Goal: Communication & Community: Participate in discussion

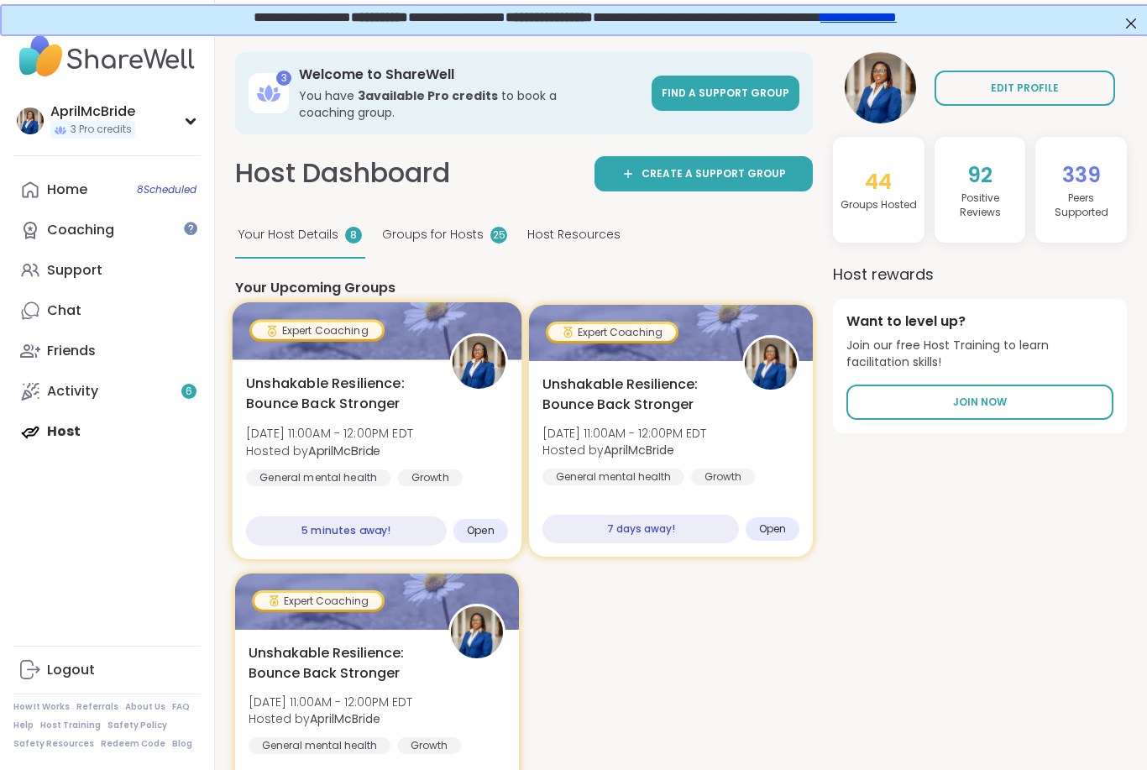
click at [485, 524] on span "Open" at bounding box center [481, 530] width 28 height 13
click at [497, 519] on div "Open" at bounding box center [480, 531] width 55 height 24
click at [487, 524] on span "Open" at bounding box center [481, 530] width 28 height 13
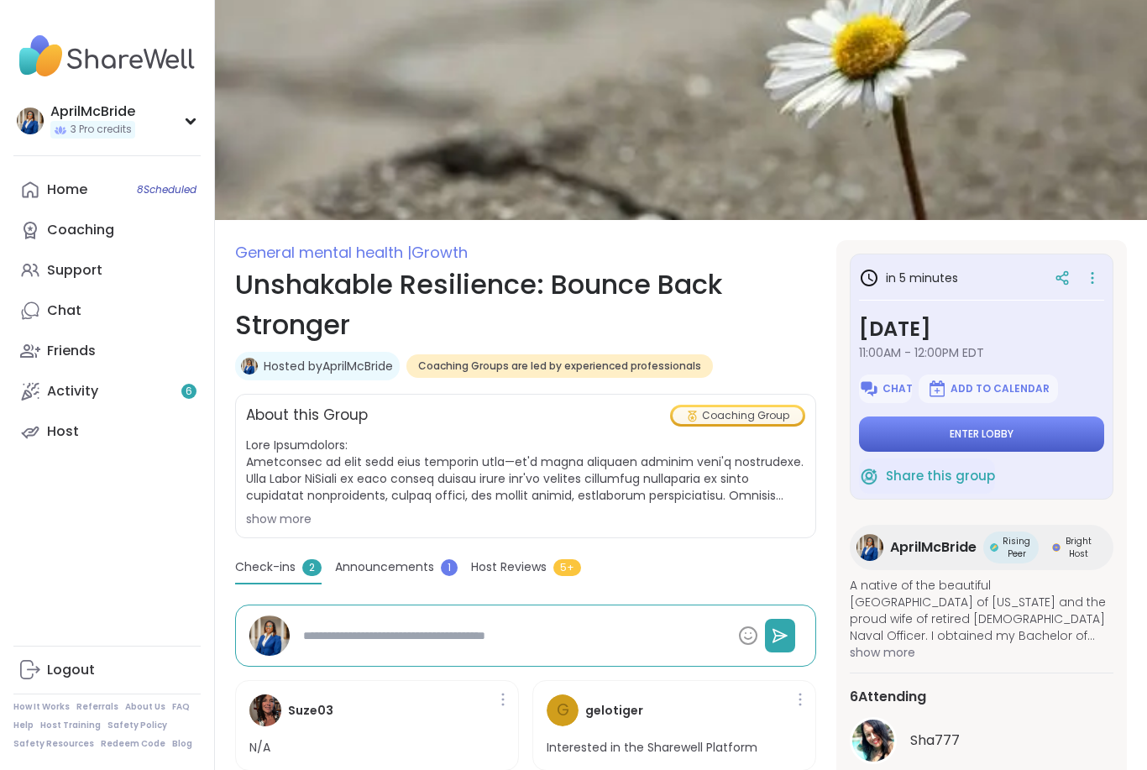
click at [1024, 433] on button "Enter lobby" at bounding box center [981, 433] width 245 height 35
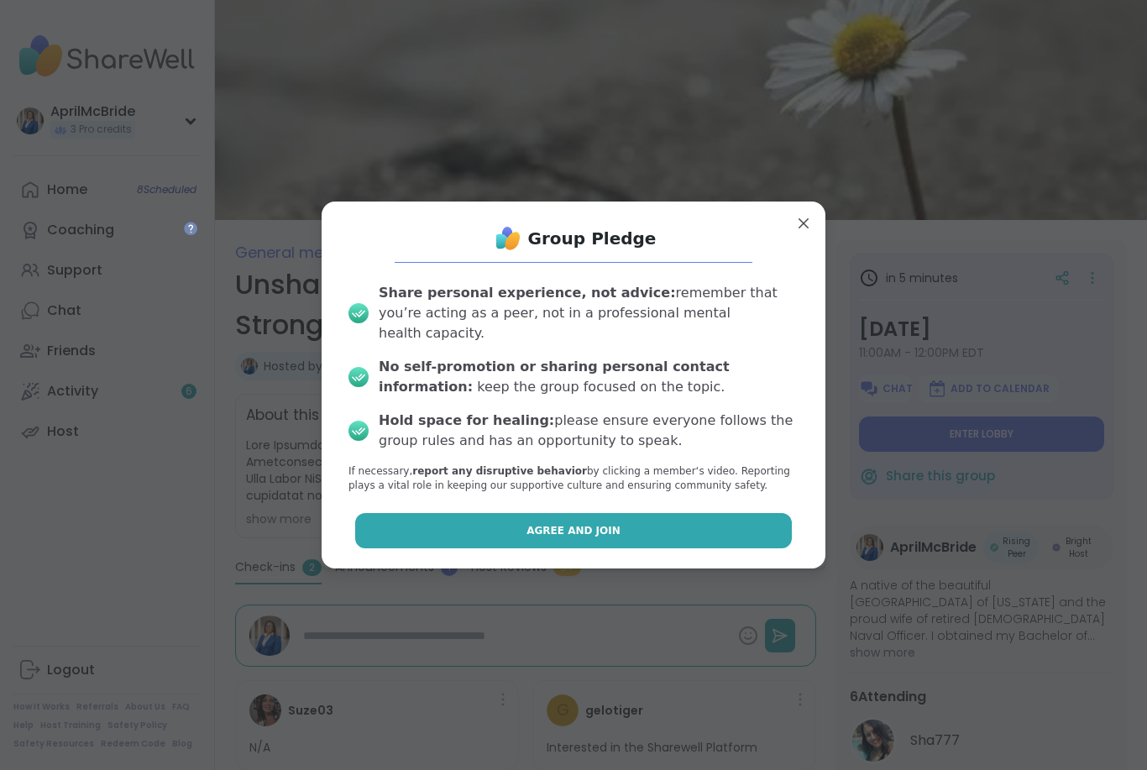
click at [641, 530] on button "Agree and Join" at bounding box center [573, 530] width 437 height 35
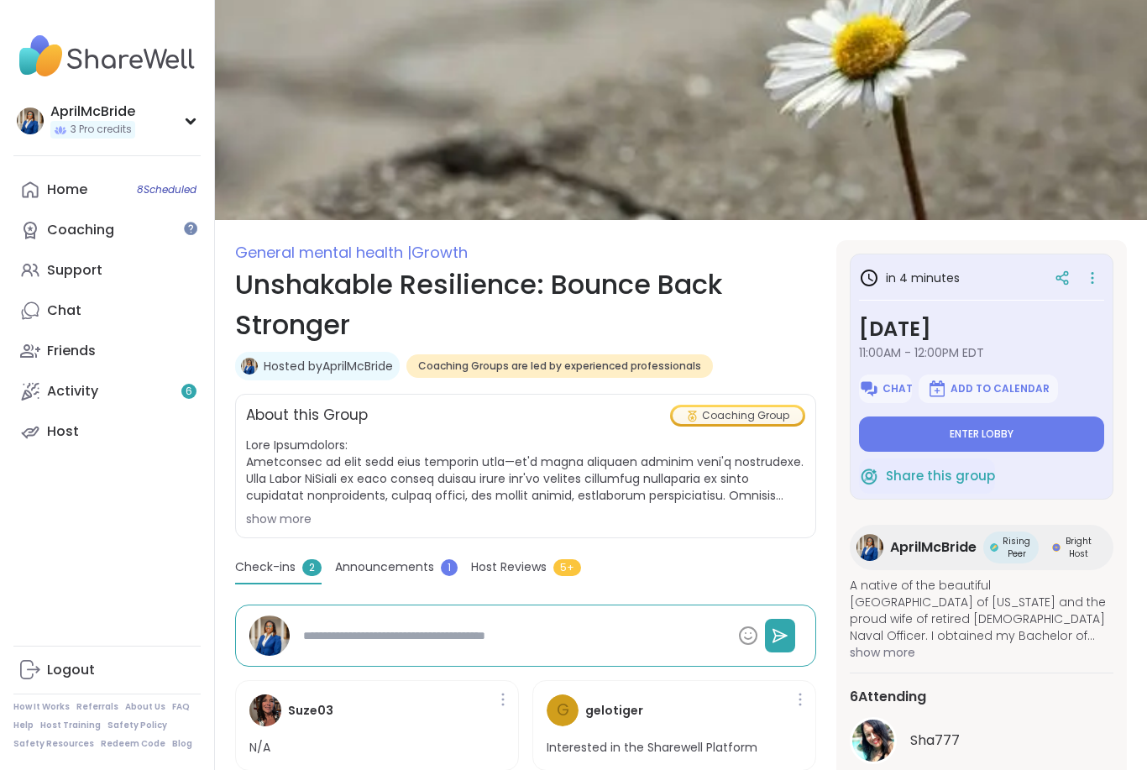
type textarea "*"
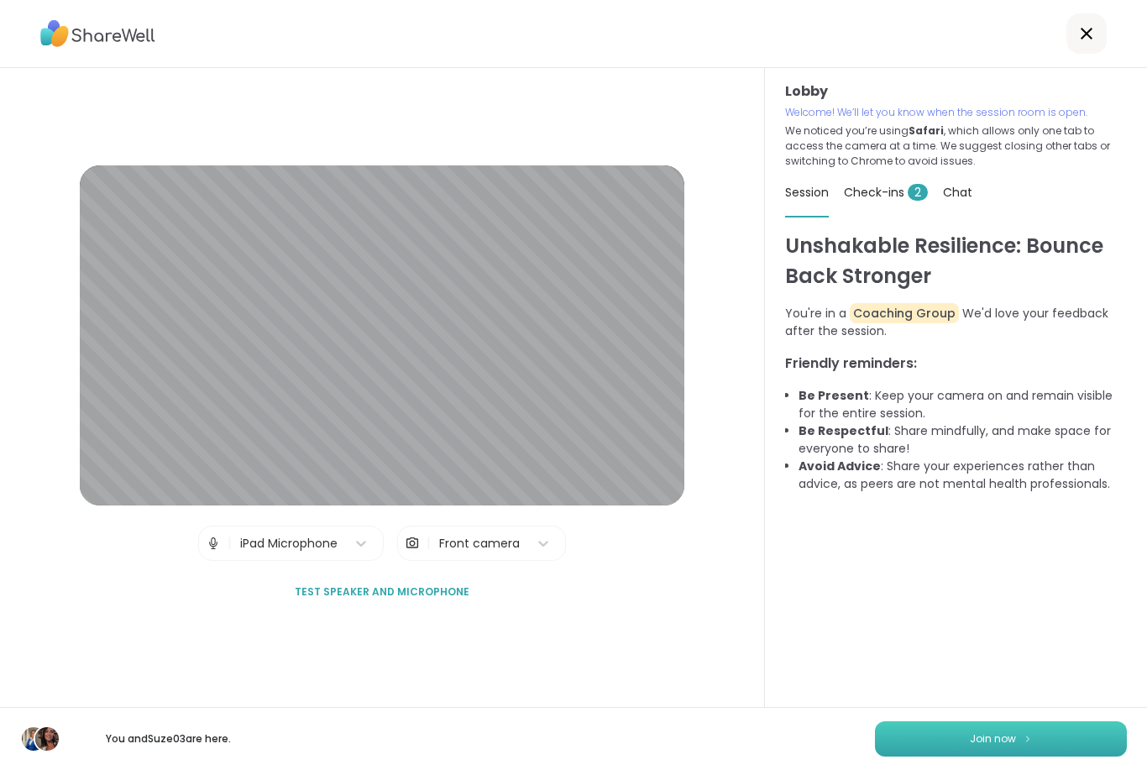
click at [980, 736] on span "Join now" at bounding box center [993, 738] width 46 height 15
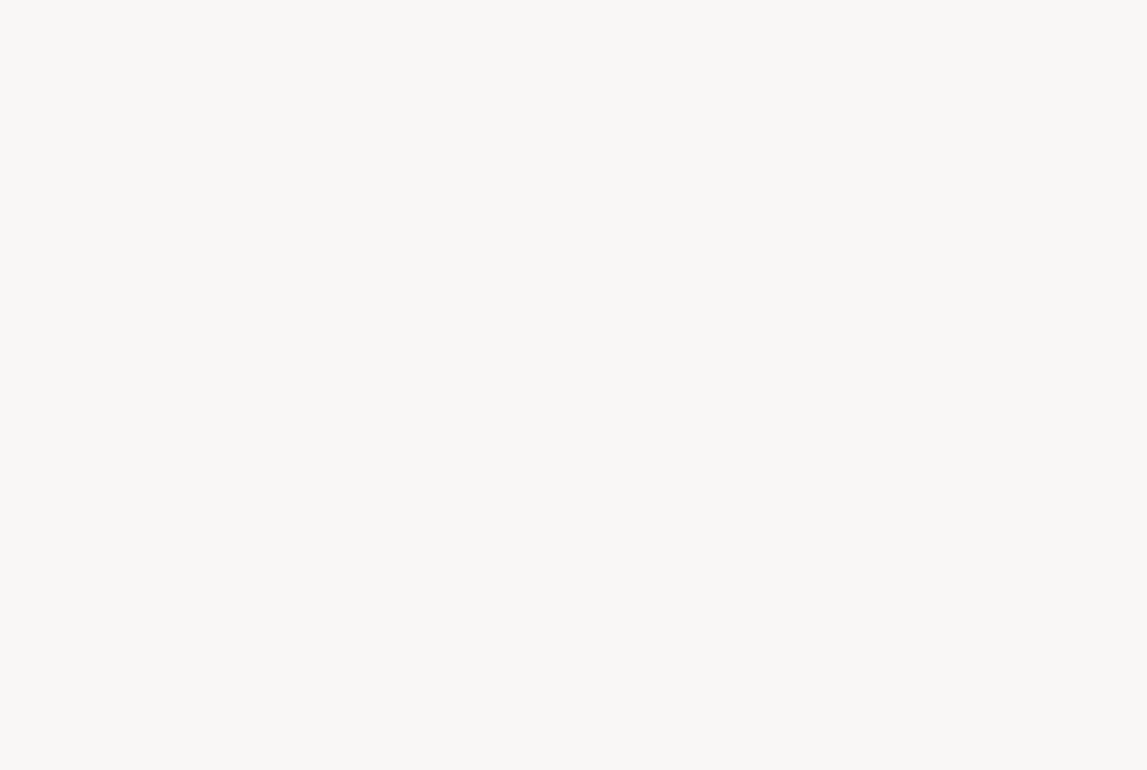
click at [712, 247] on div at bounding box center [573, 385] width 1147 height 770
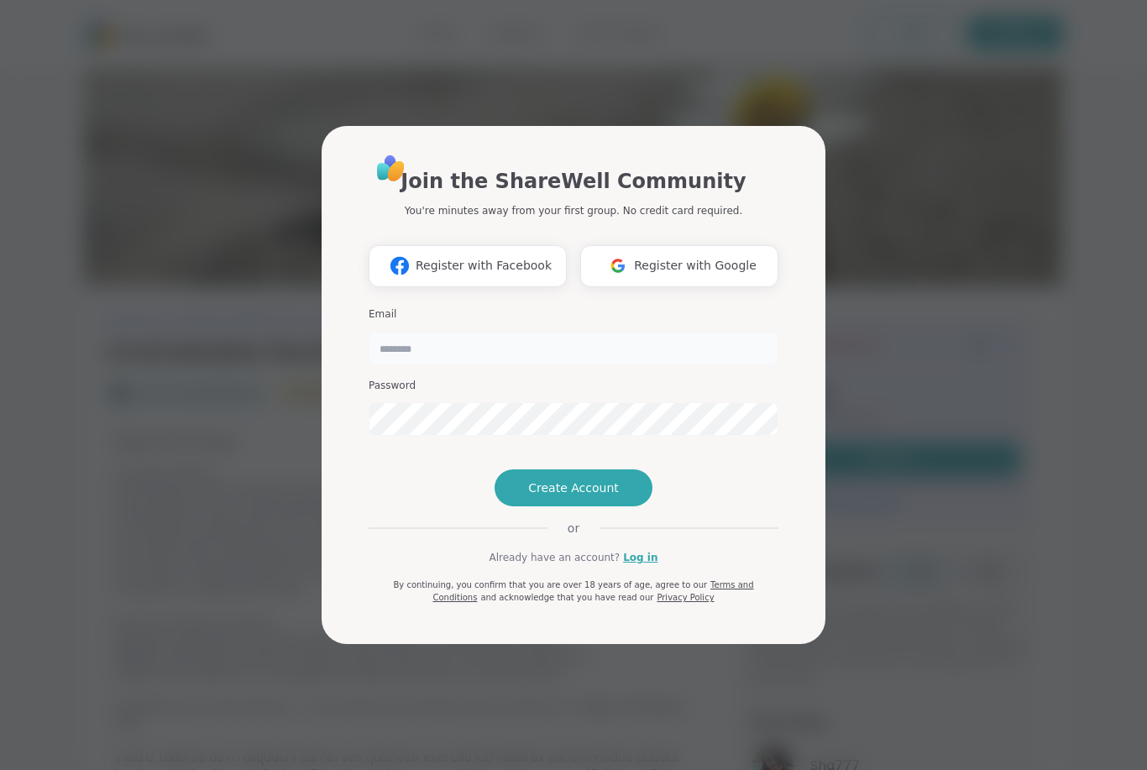
click at [459, 332] on input "email" at bounding box center [574, 349] width 410 height 34
click at [642, 565] on link "Log in" at bounding box center [640, 557] width 34 height 15
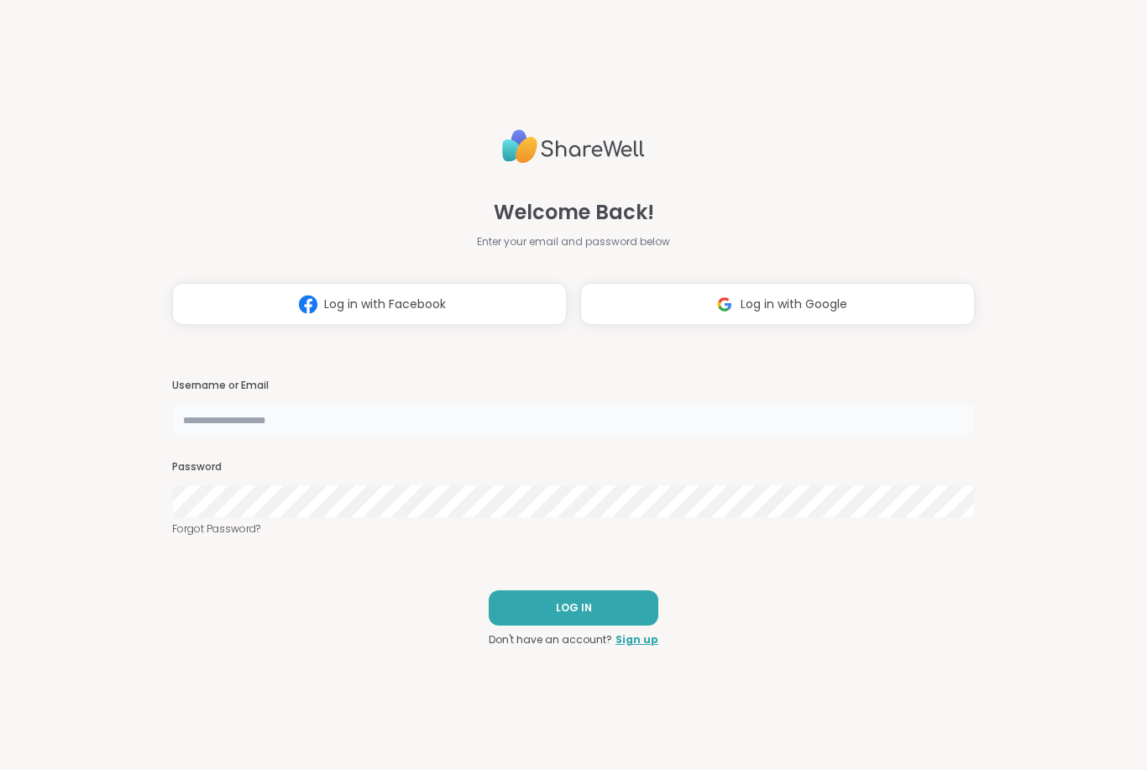
click at [255, 422] on input "text" at bounding box center [573, 420] width 803 height 34
type input "**********"
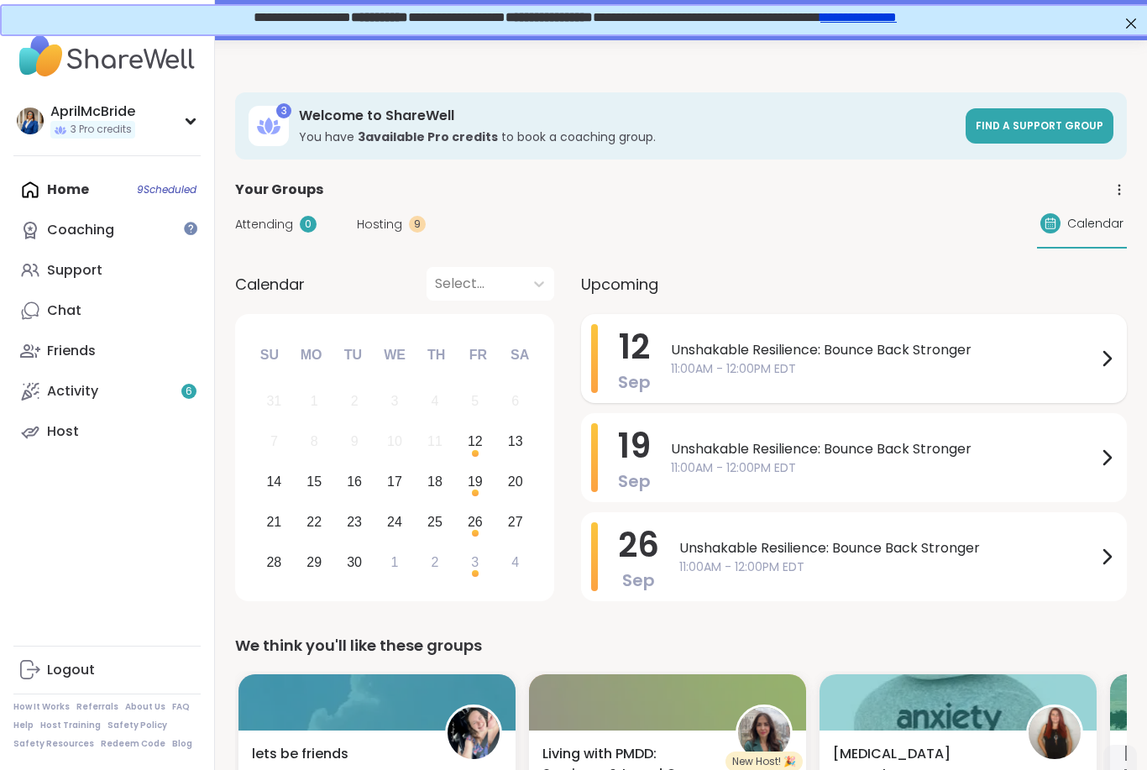
click at [854, 353] on span "Unshakable Resilience: Bounce Back Stronger" at bounding box center [884, 350] width 426 height 20
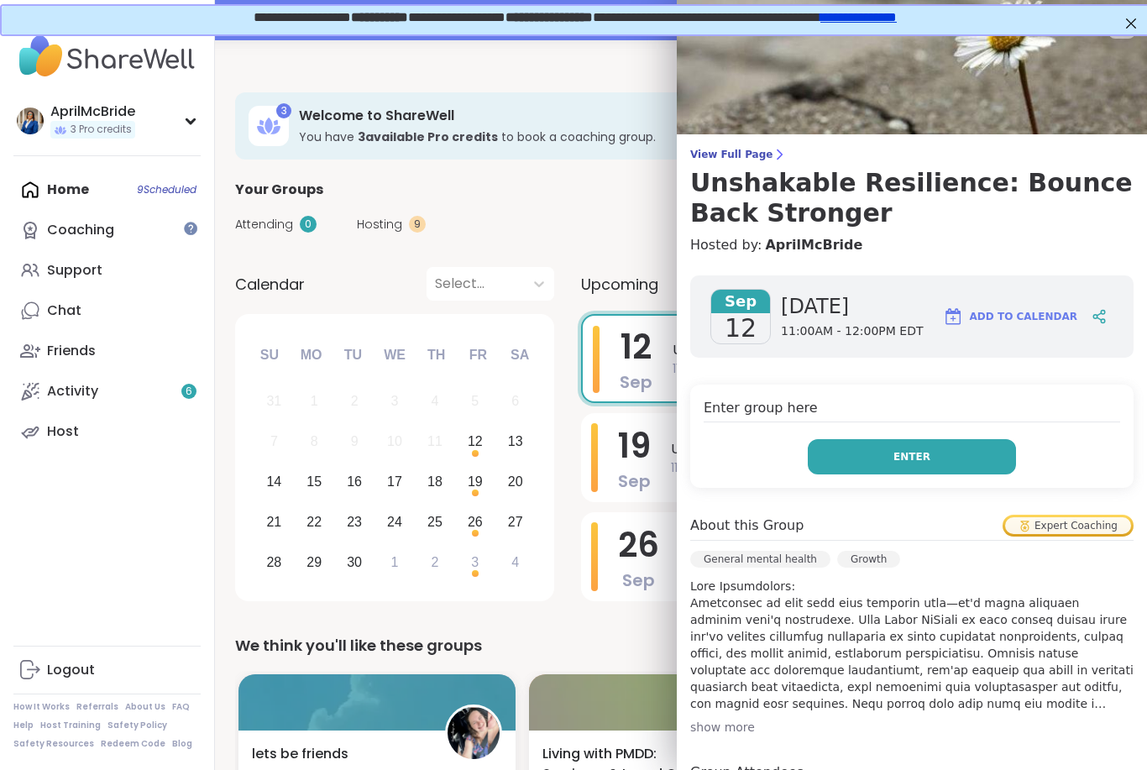
click at [947, 455] on button "Enter" at bounding box center [912, 456] width 208 height 35
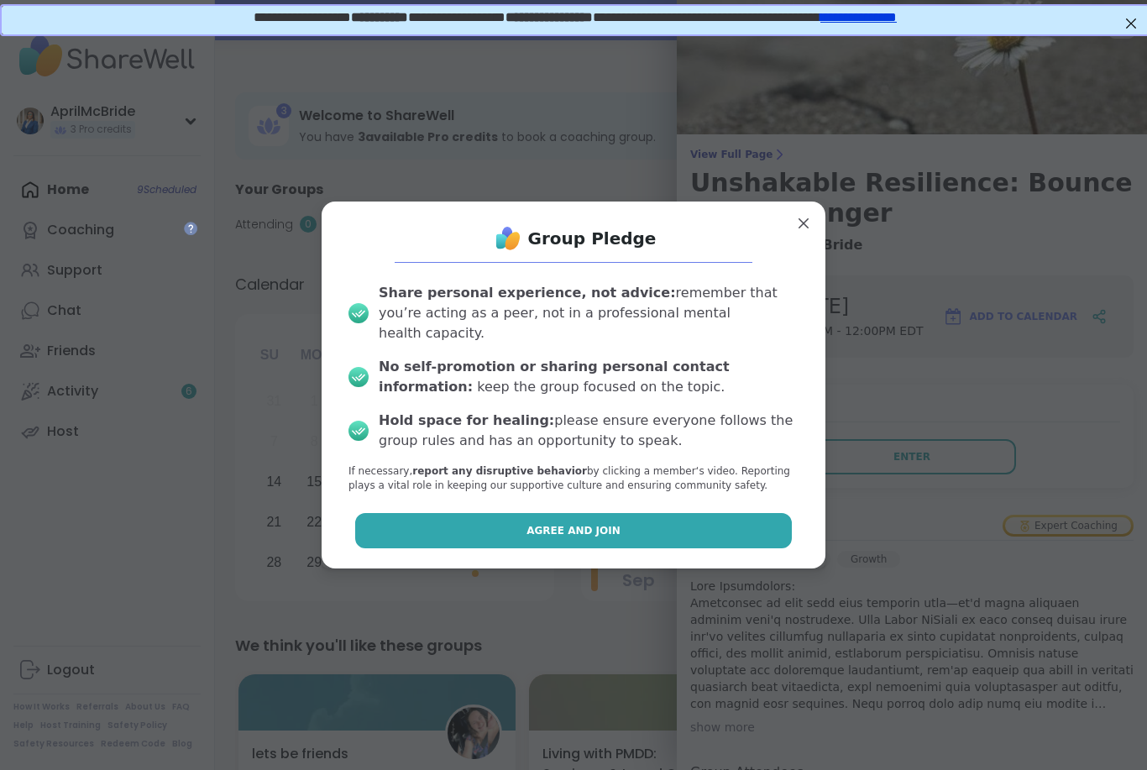
click at [723, 515] on button "Agree and Join" at bounding box center [573, 530] width 437 height 35
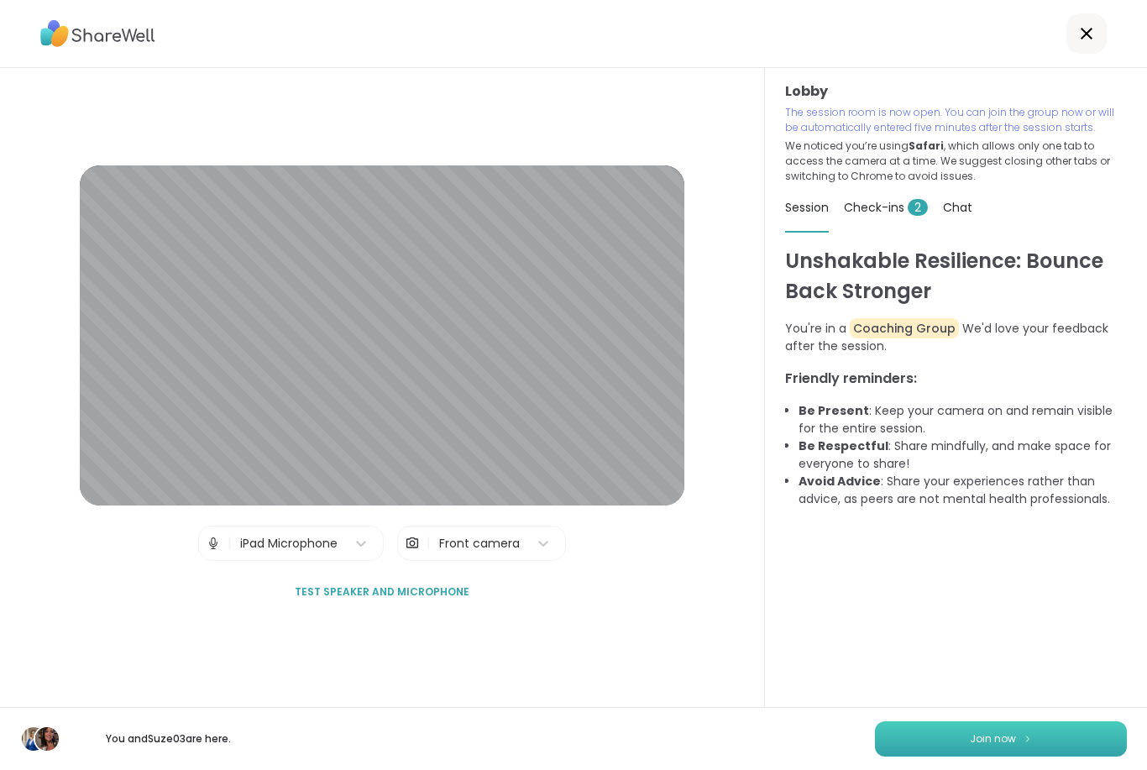
click at [973, 741] on span "Join now" at bounding box center [993, 738] width 46 height 15
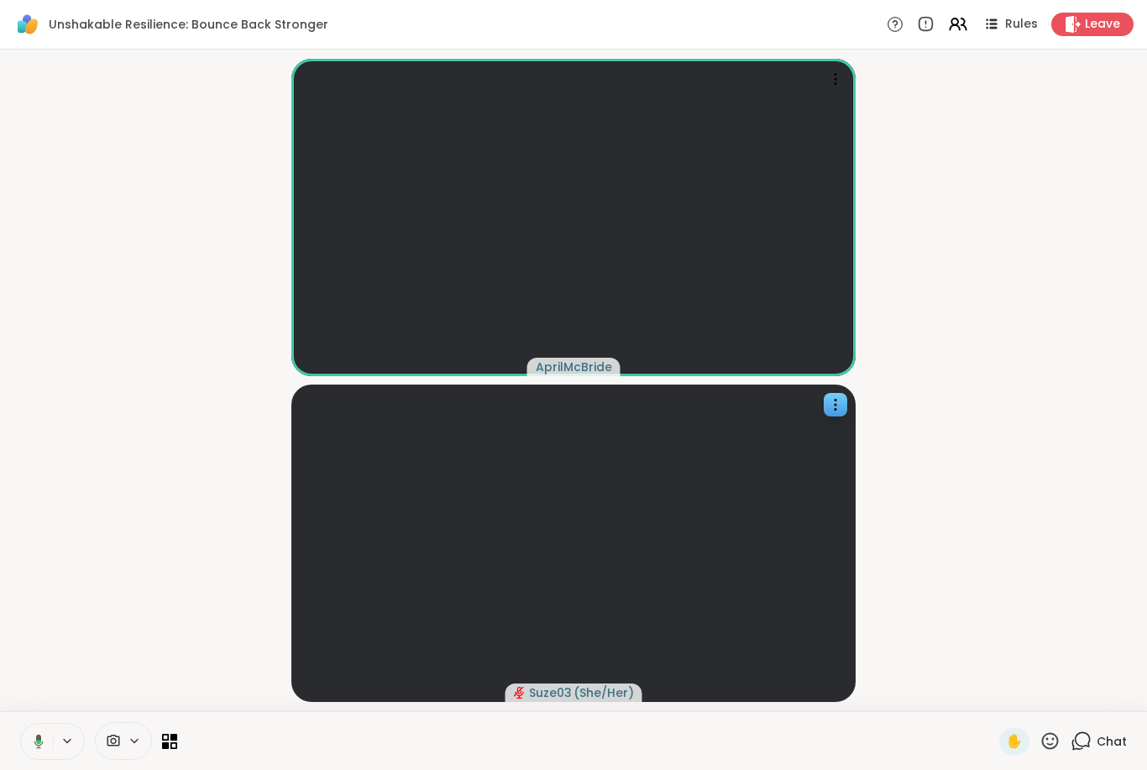
click at [825, 409] on div at bounding box center [836, 405] width 24 height 24
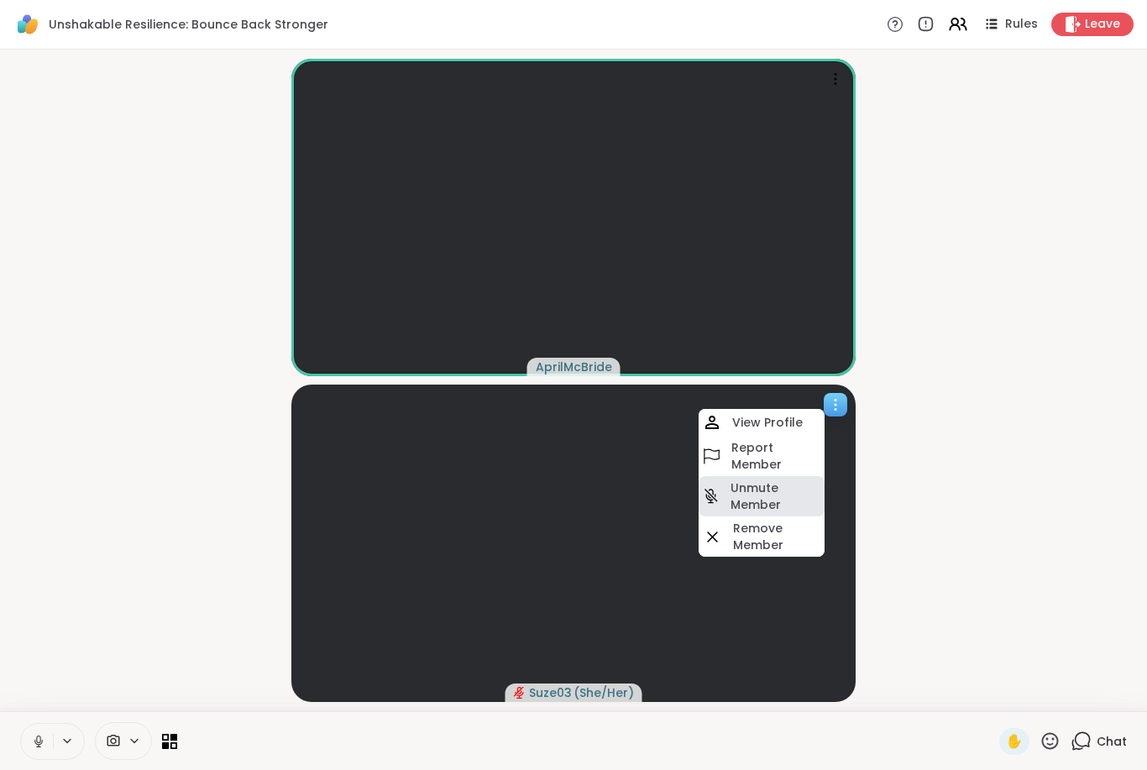
click at [769, 490] on h4 "Unmute Member" at bounding box center [776, 496] width 91 height 34
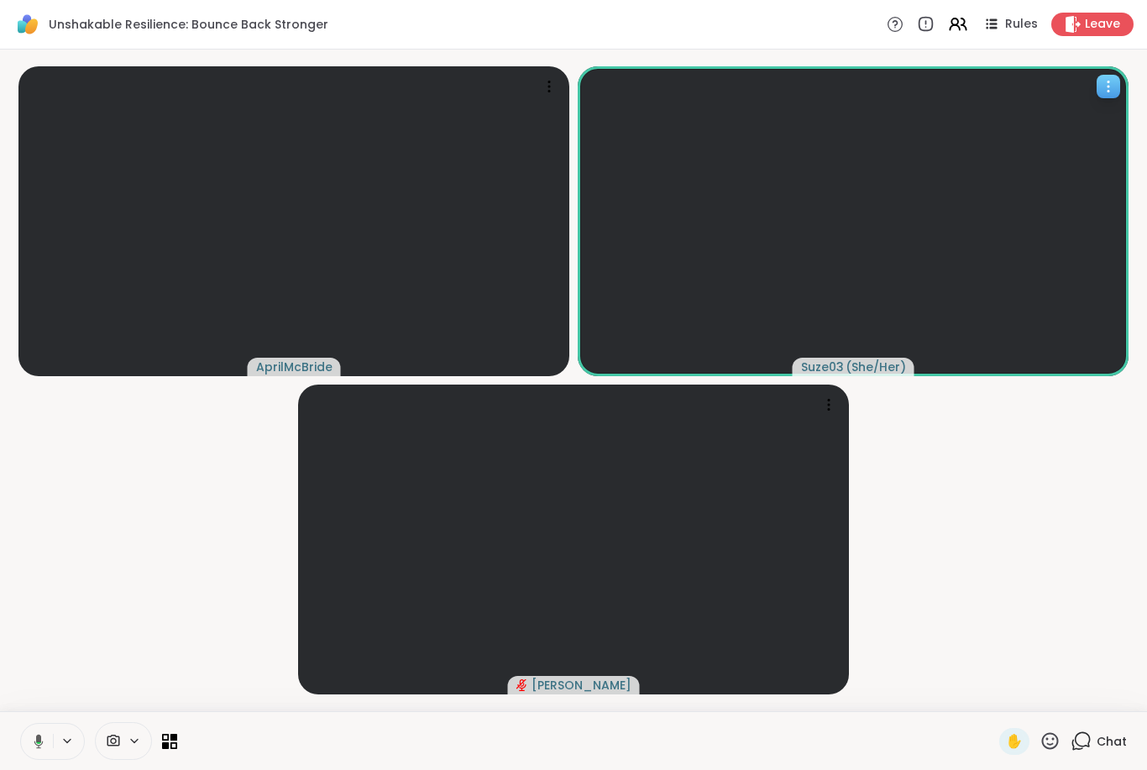
click at [1108, 86] on icon at bounding box center [1109, 87] width 2 height 2
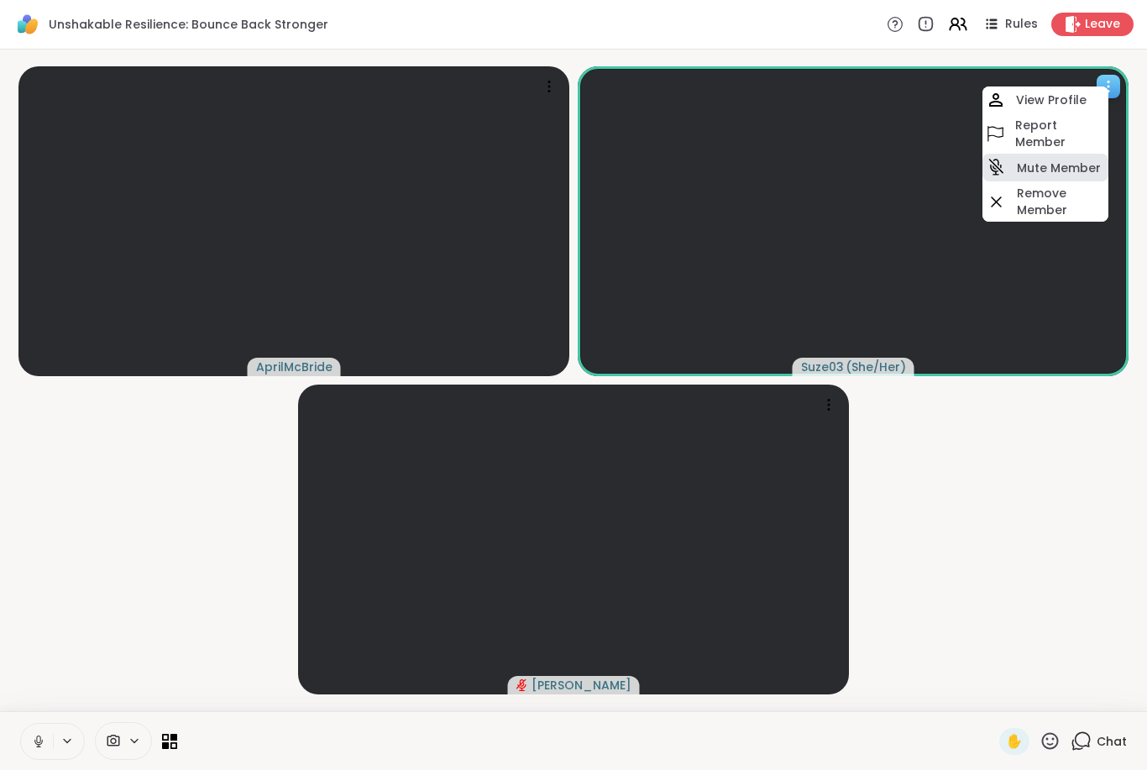
click at [1055, 175] on h4 "Mute Member" at bounding box center [1059, 168] width 84 height 17
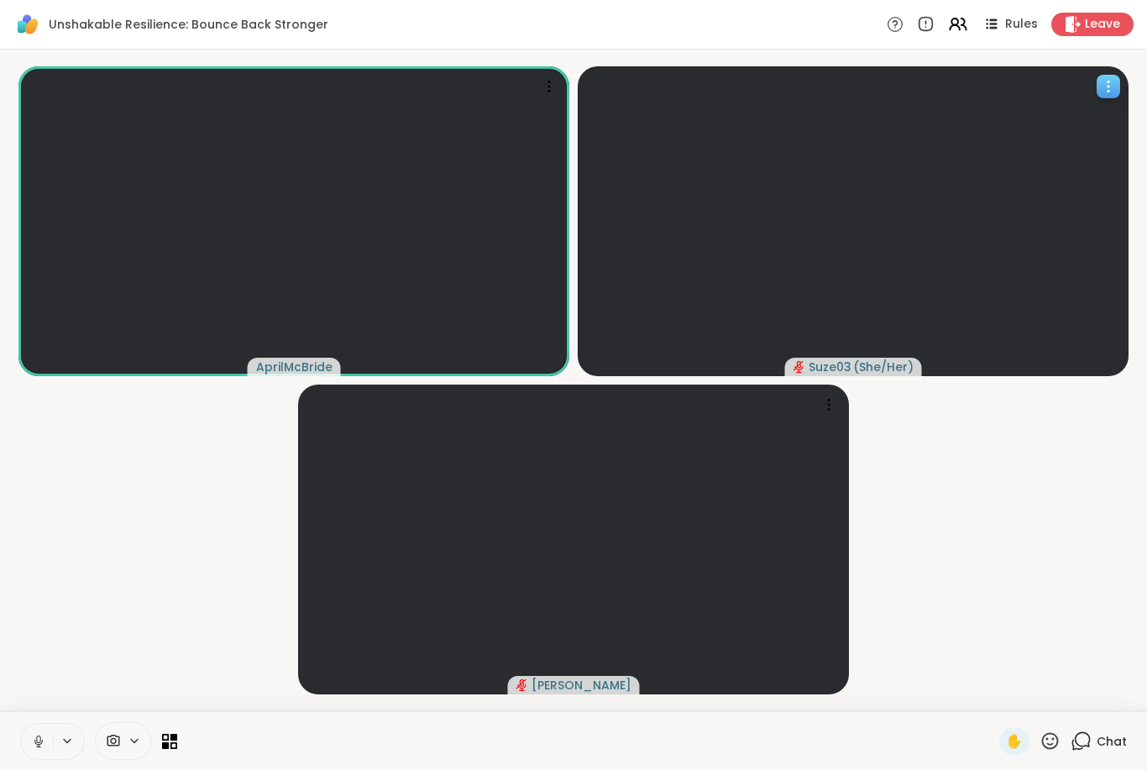
click at [1089, 739] on icon at bounding box center [1081, 741] width 21 height 21
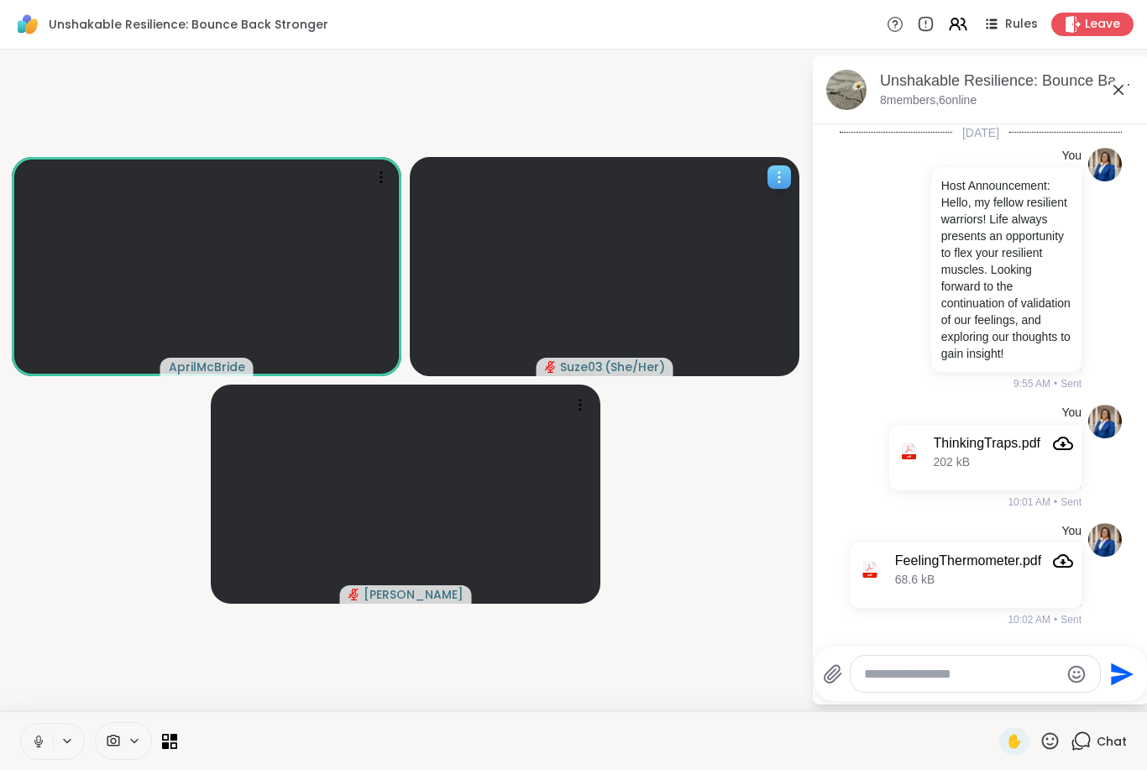
scroll to position [128, 0]
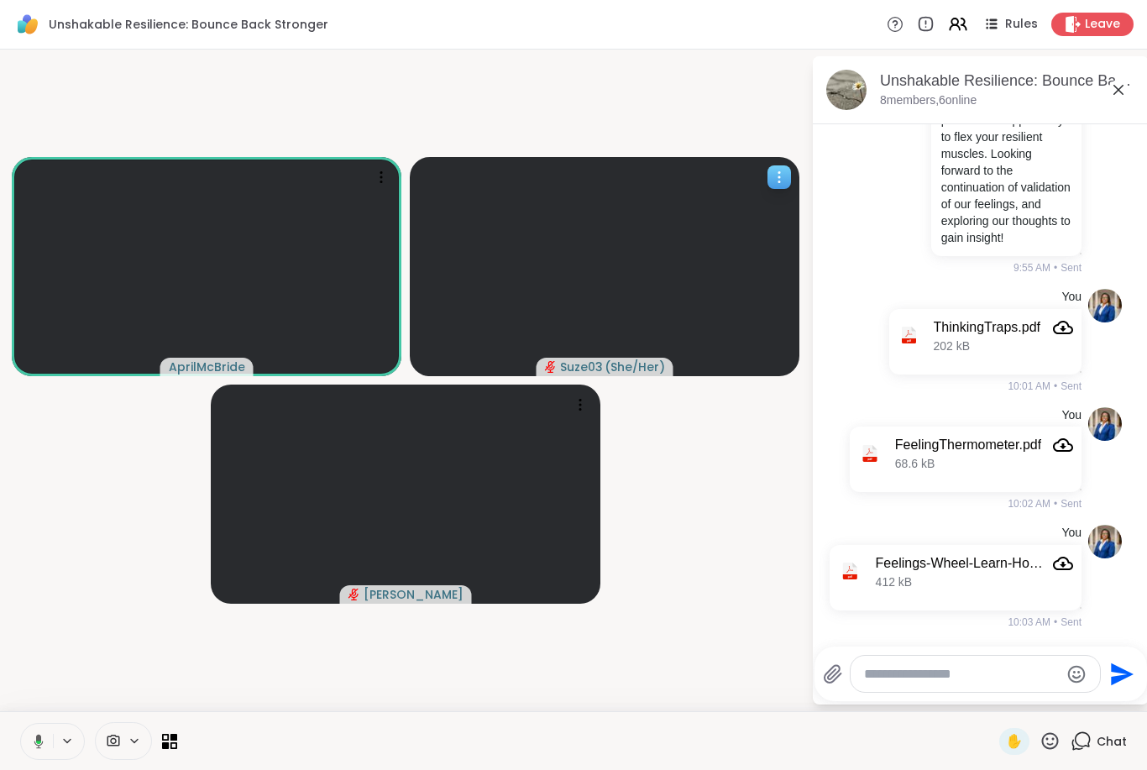
click at [913, 669] on textarea "Type your message" at bounding box center [962, 674] width 196 height 17
type textarea "*"
type textarea "**********"
click at [1124, 667] on icon "Send" at bounding box center [1122, 674] width 27 height 27
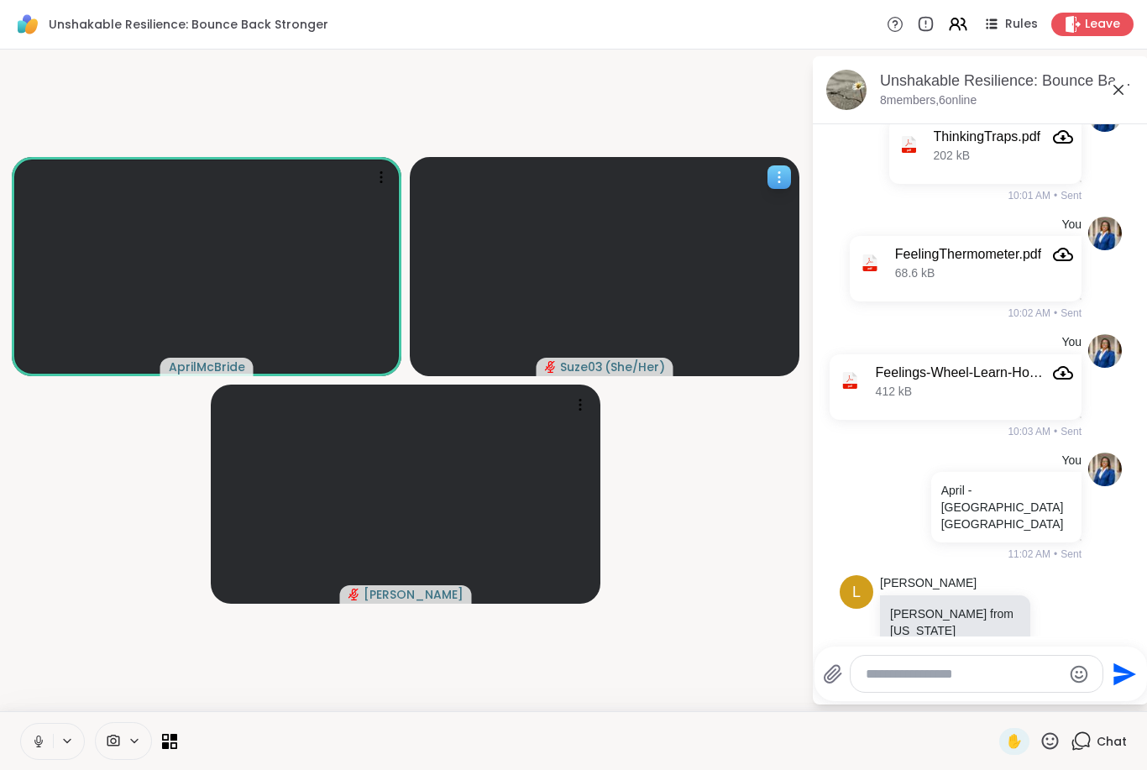
scroll to position [412, 0]
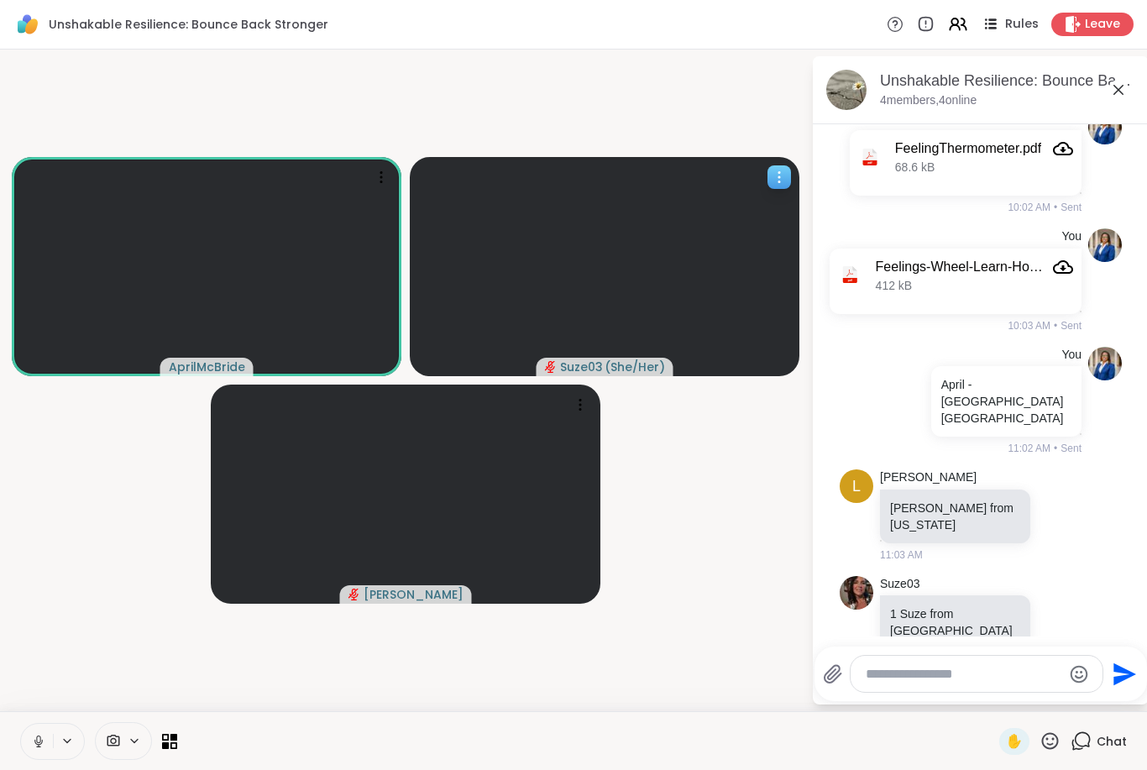
click at [1009, 22] on span "Rules" at bounding box center [1022, 25] width 34 height 18
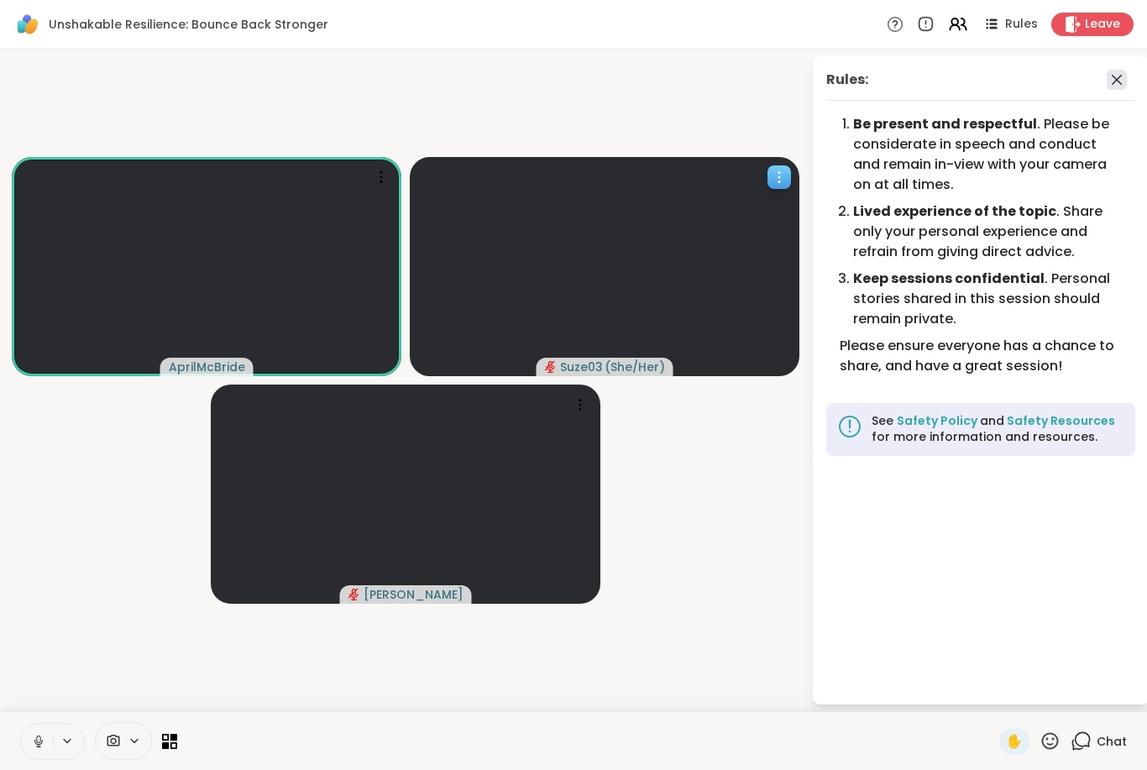
click at [1121, 84] on icon at bounding box center [1117, 80] width 10 height 10
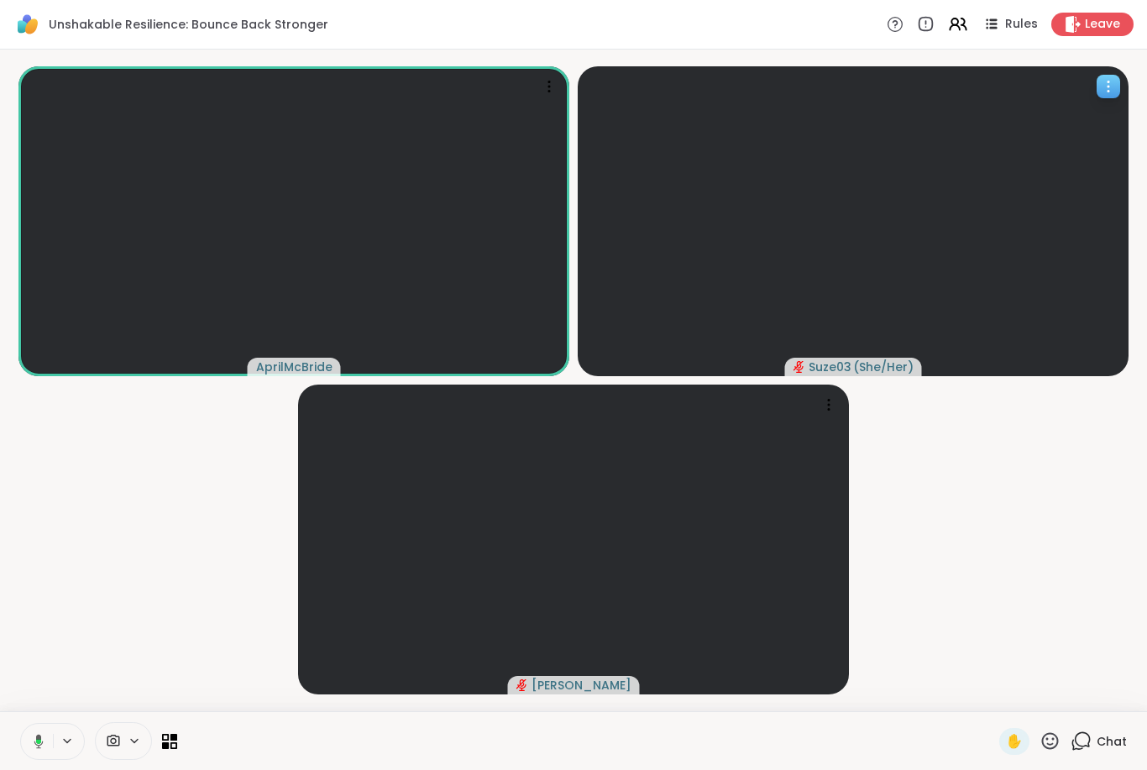
click at [1081, 738] on icon at bounding box center [1081, 741] width 21 height 21
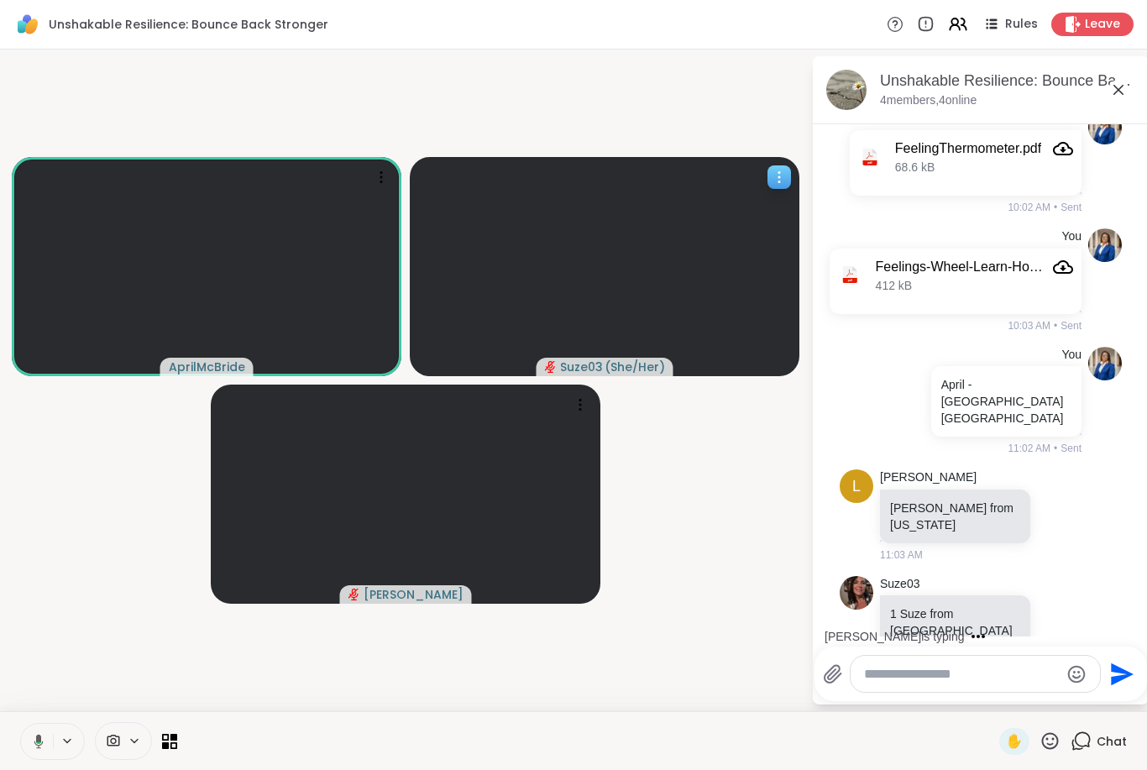
scroll to position [518, 0]
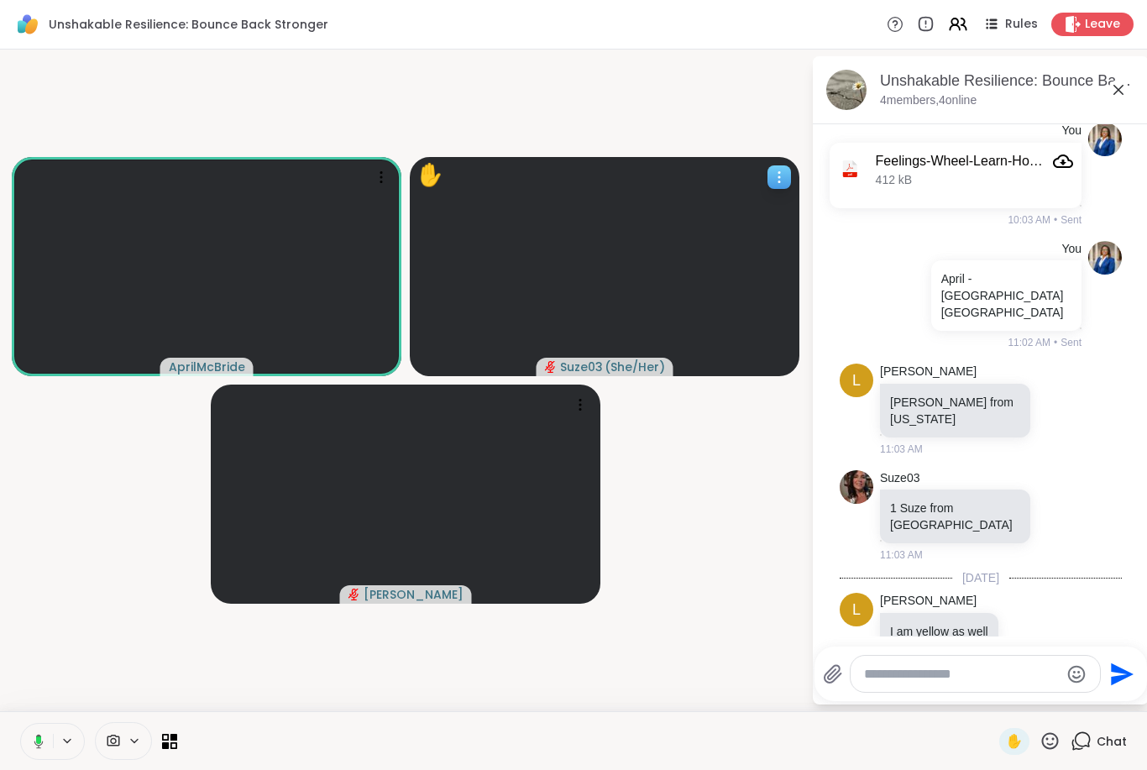
click at [779, 179] on icon at bounding box center [779, 177] width 17 height 17
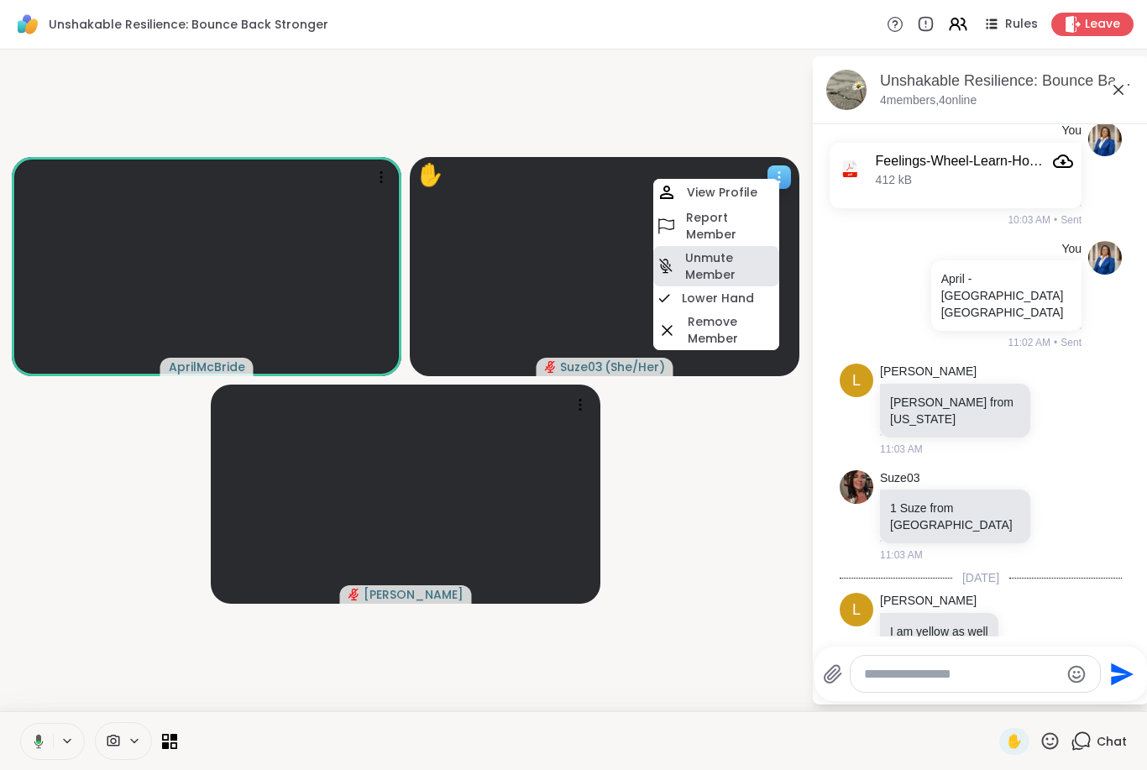
click at [735, 274] on h4 "Unmute Member" at bounding box center [730, 266] width 91 height 34
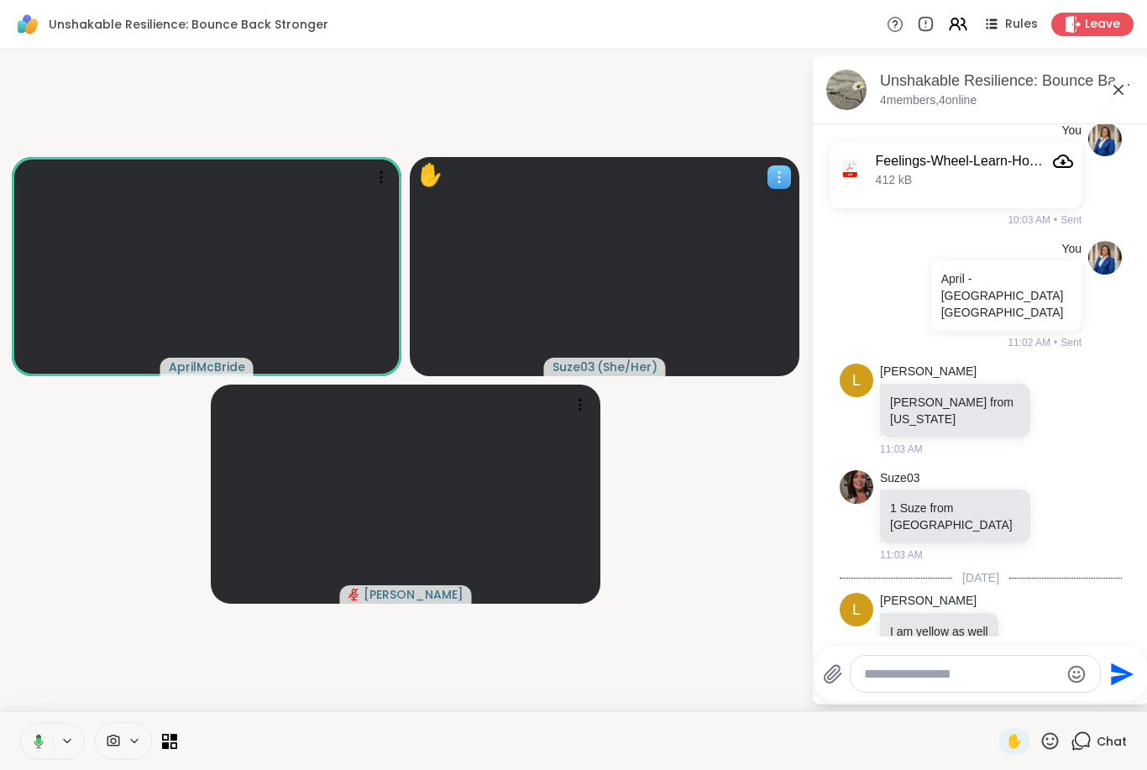
click at [788, 175] on div at bounding box center [779, 177] width 24 height 24
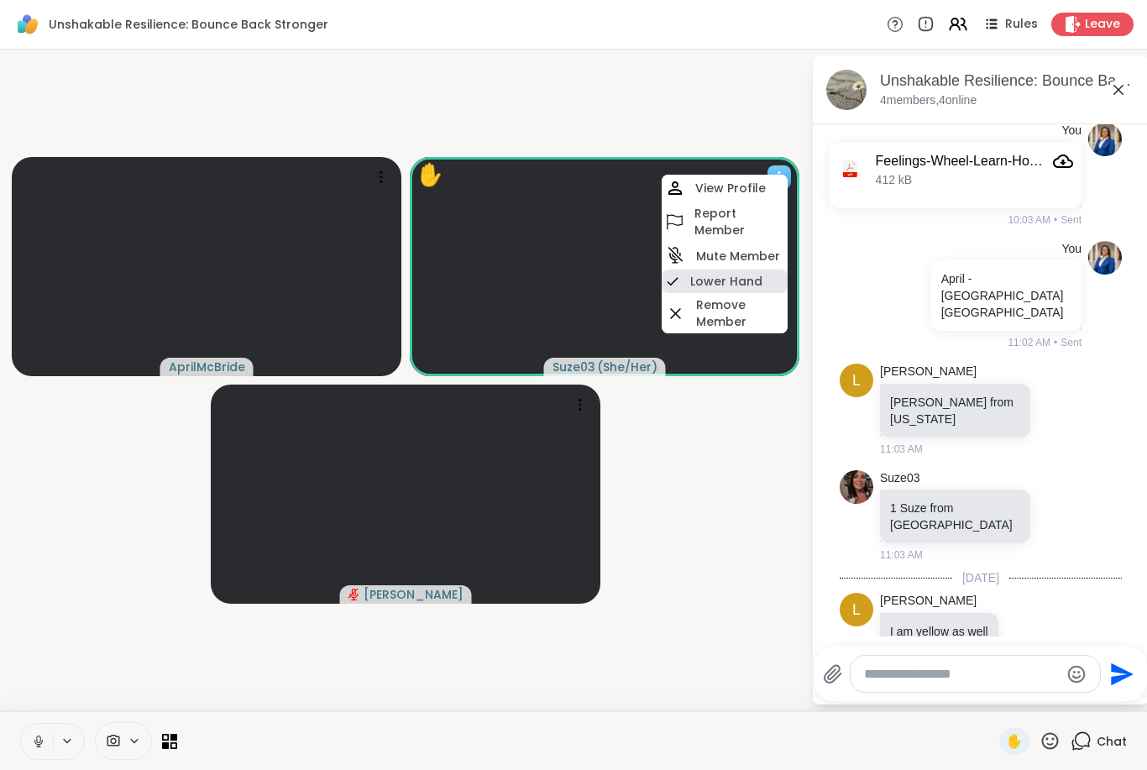
click at [752, 286] on h4 "Lower Hand" at bounding box center [726, 281] width 72 height 17
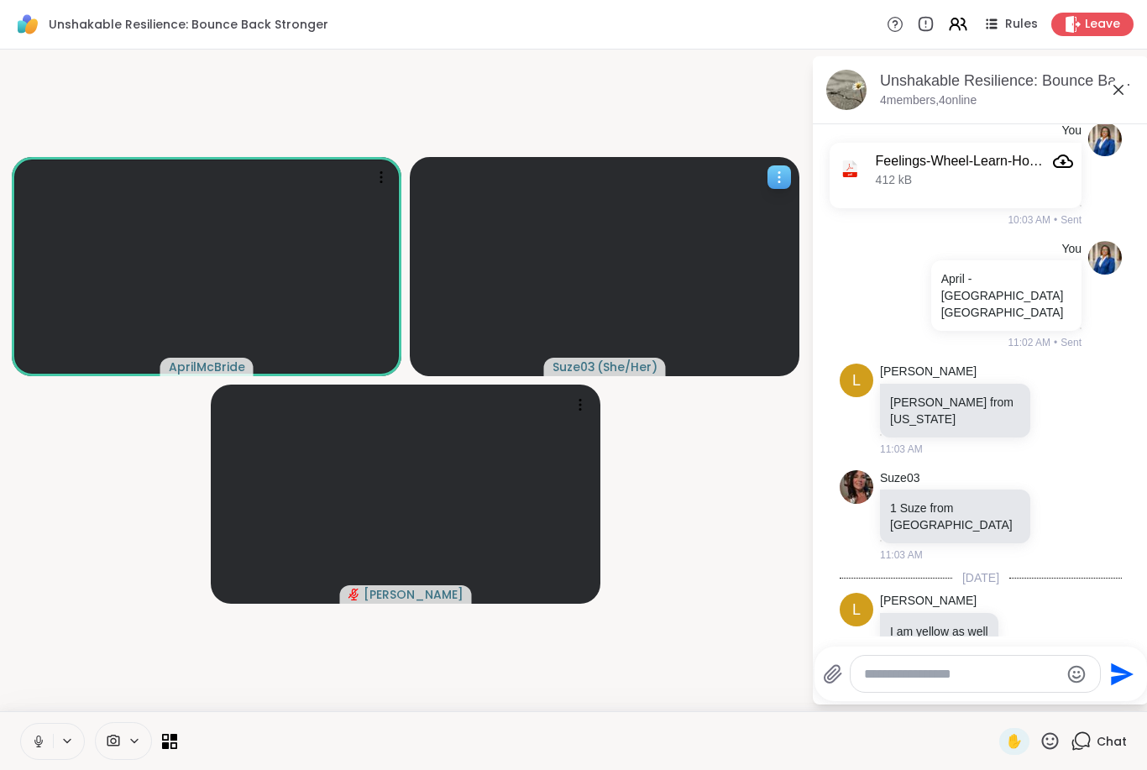
scroll to position [624, 0]
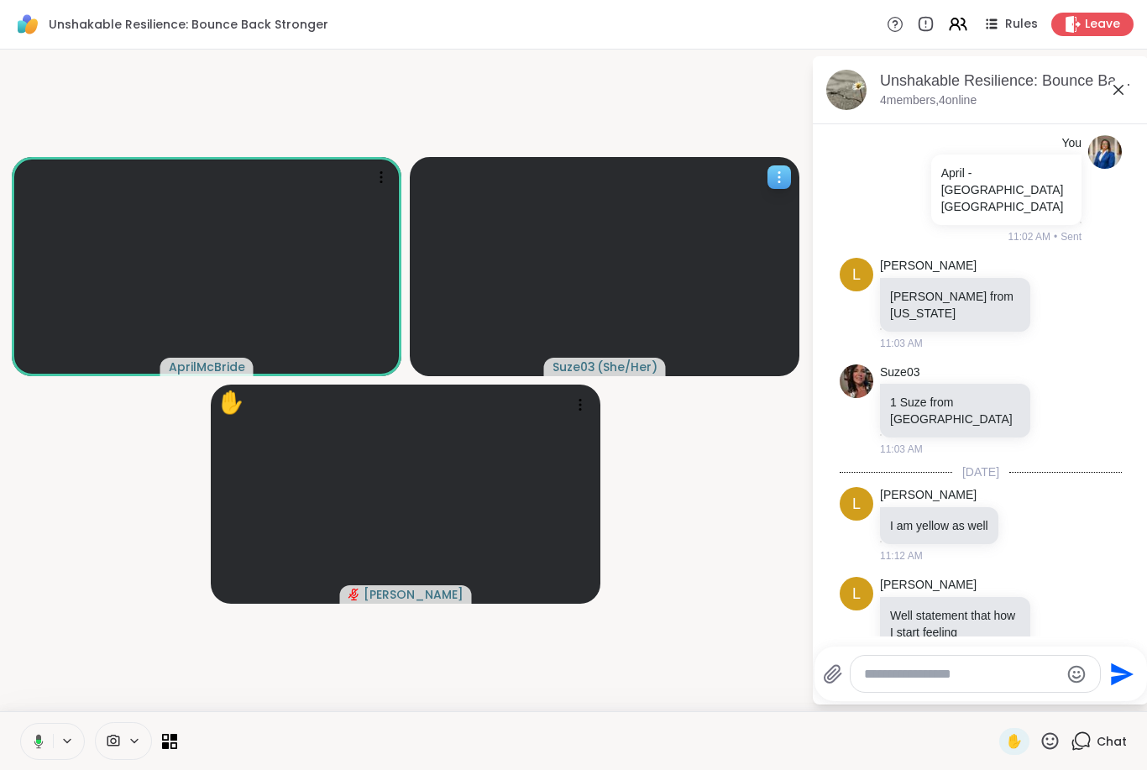
click at [781, 181] on icon at bounding box center [779, 177] width 17 height 17
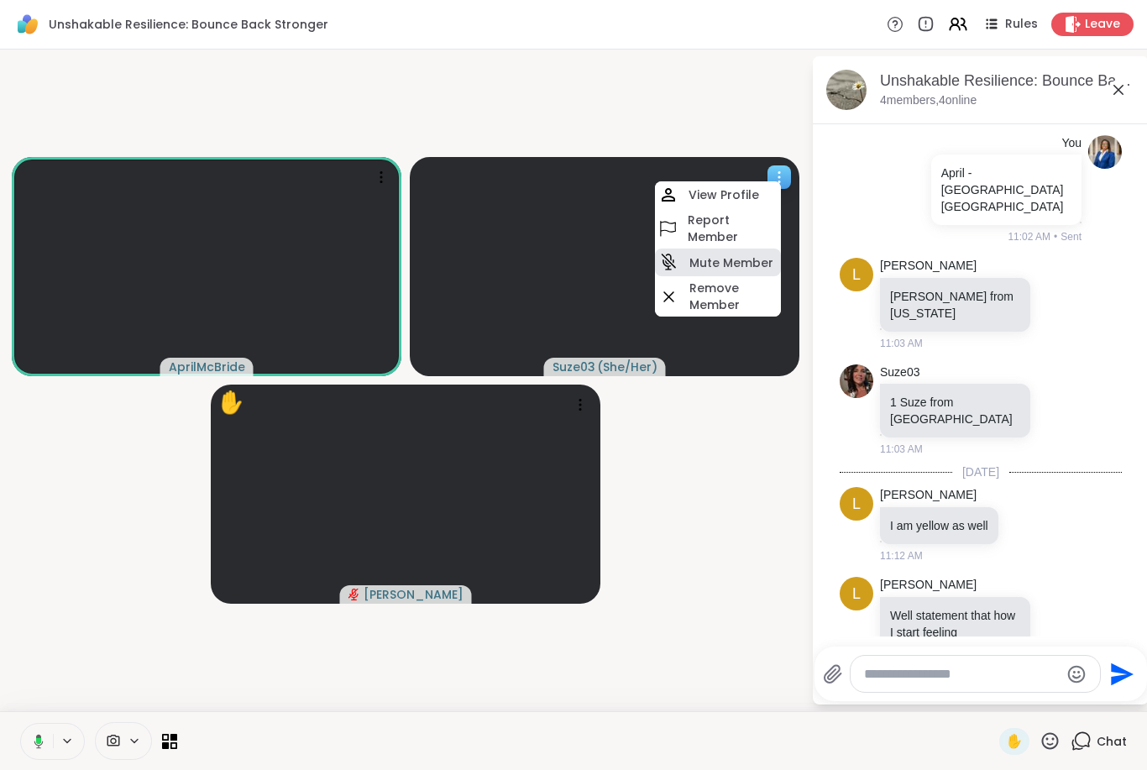
click at [750, 260] on h4 "Mute Member" at bounding box center [731, 262] width 84 height 17
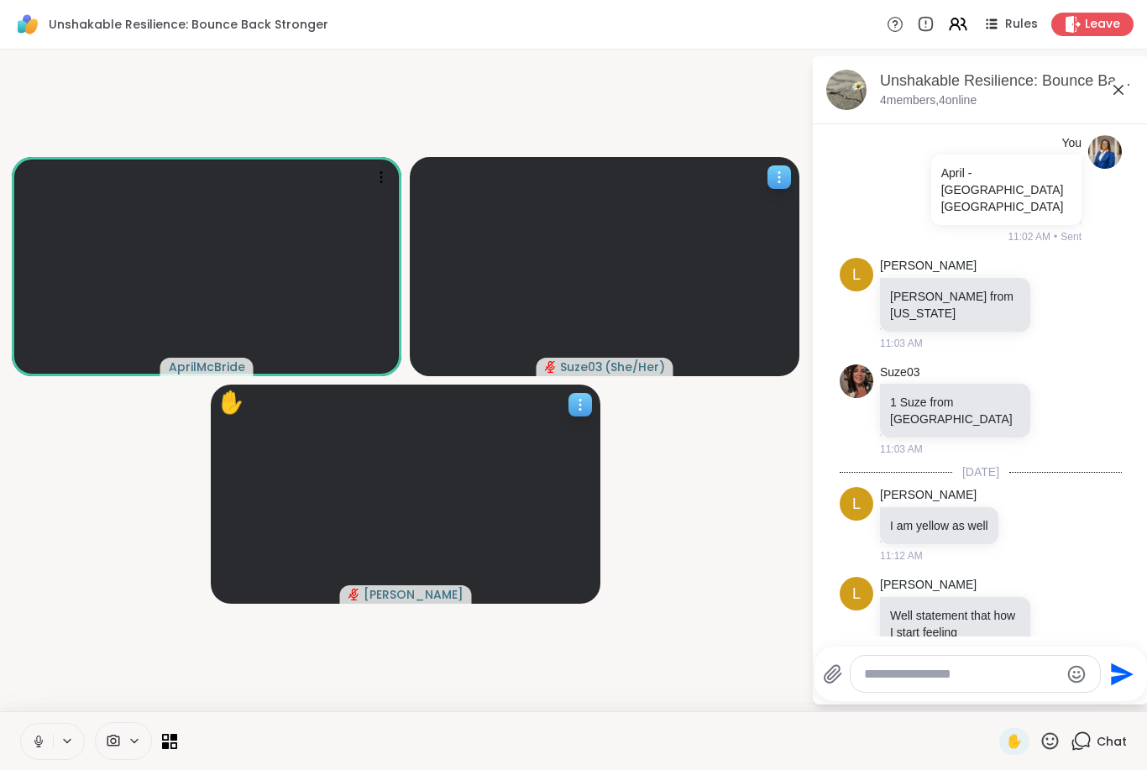
click at [581, 406] on icon at bounding box center [580, 404] width 17 height 17
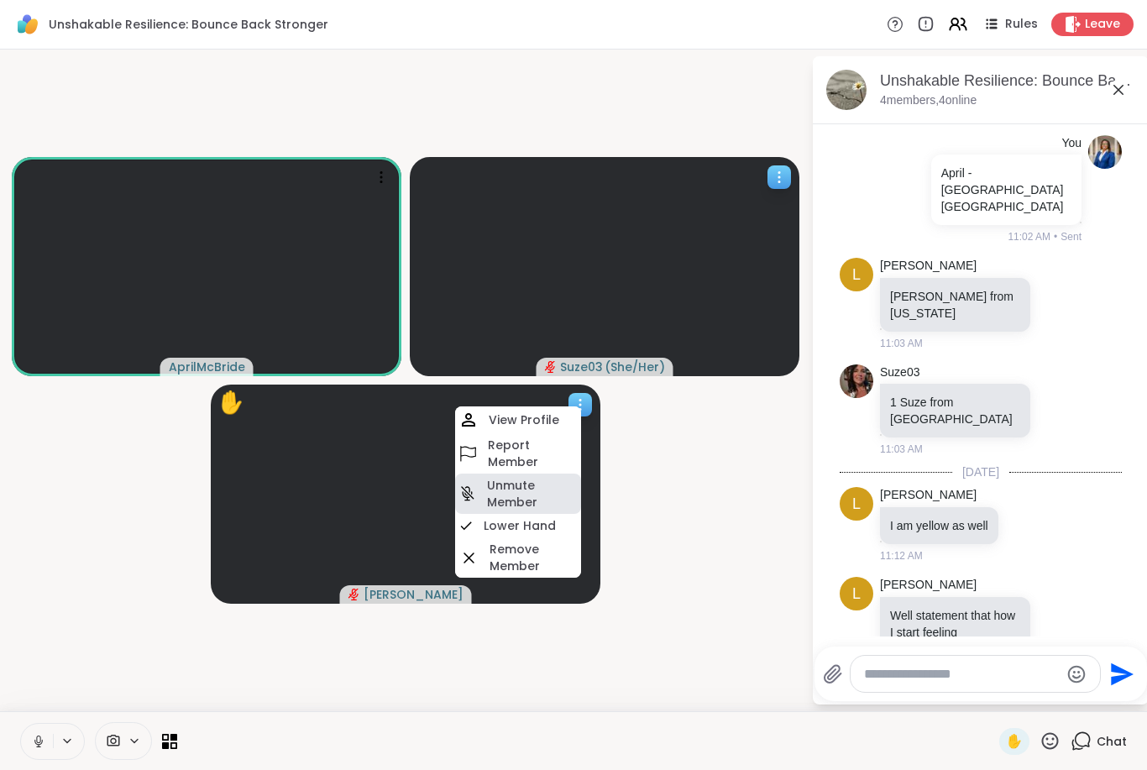
click at [534, 499] on h4 "Unmute Member" at bounding box center [532, 494] width 91 height 34
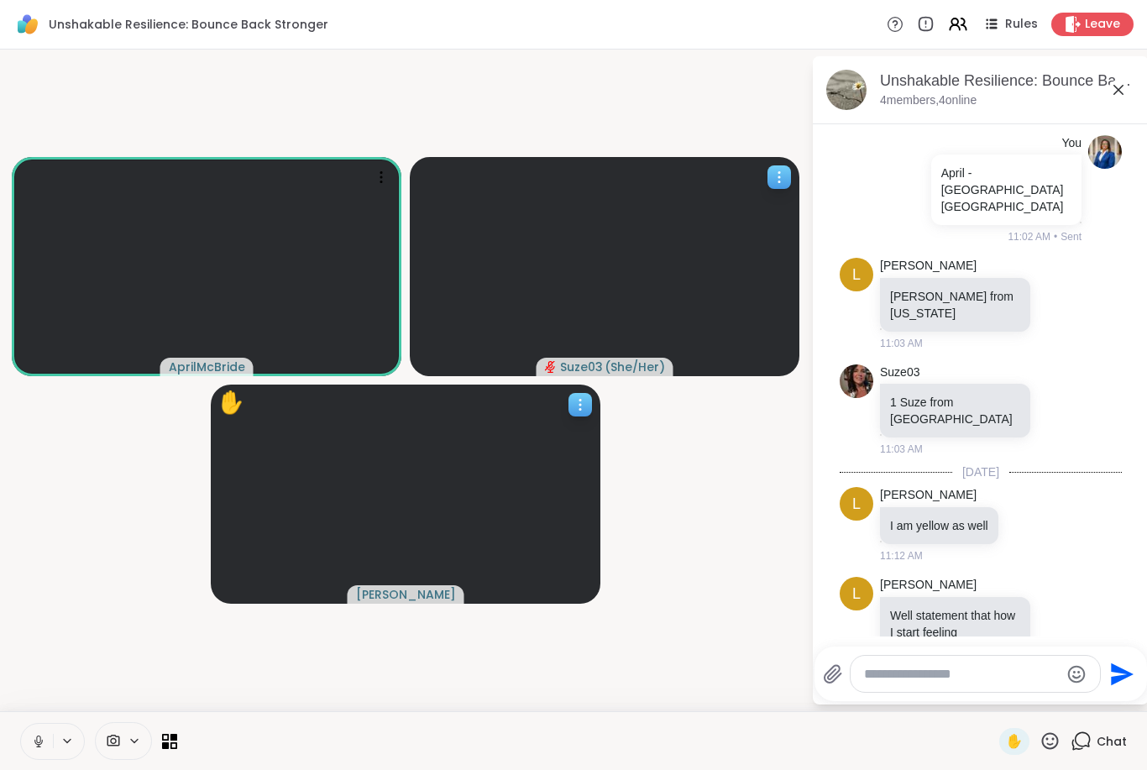
click at [584, 404] on icon at bounding box center [580, 404] width 17 height 17
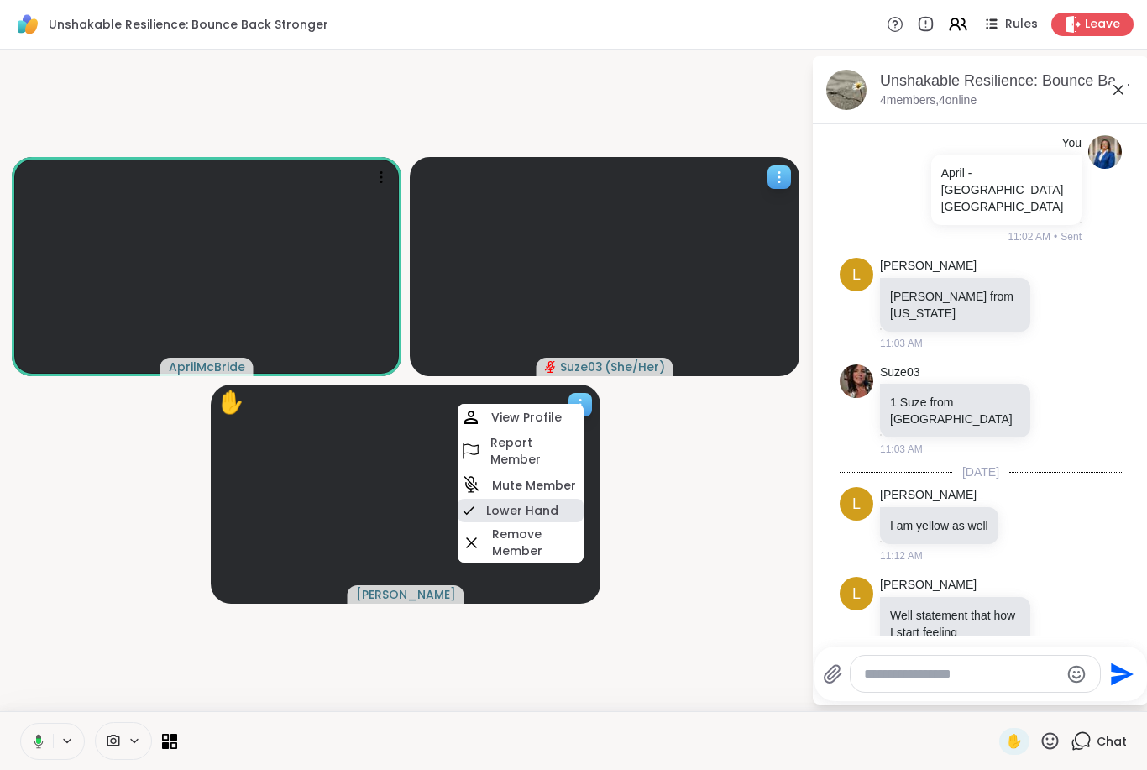
click at [547, 513] on h4 "Lower Hand" at bounding box center [522, 510] width 72 height 17
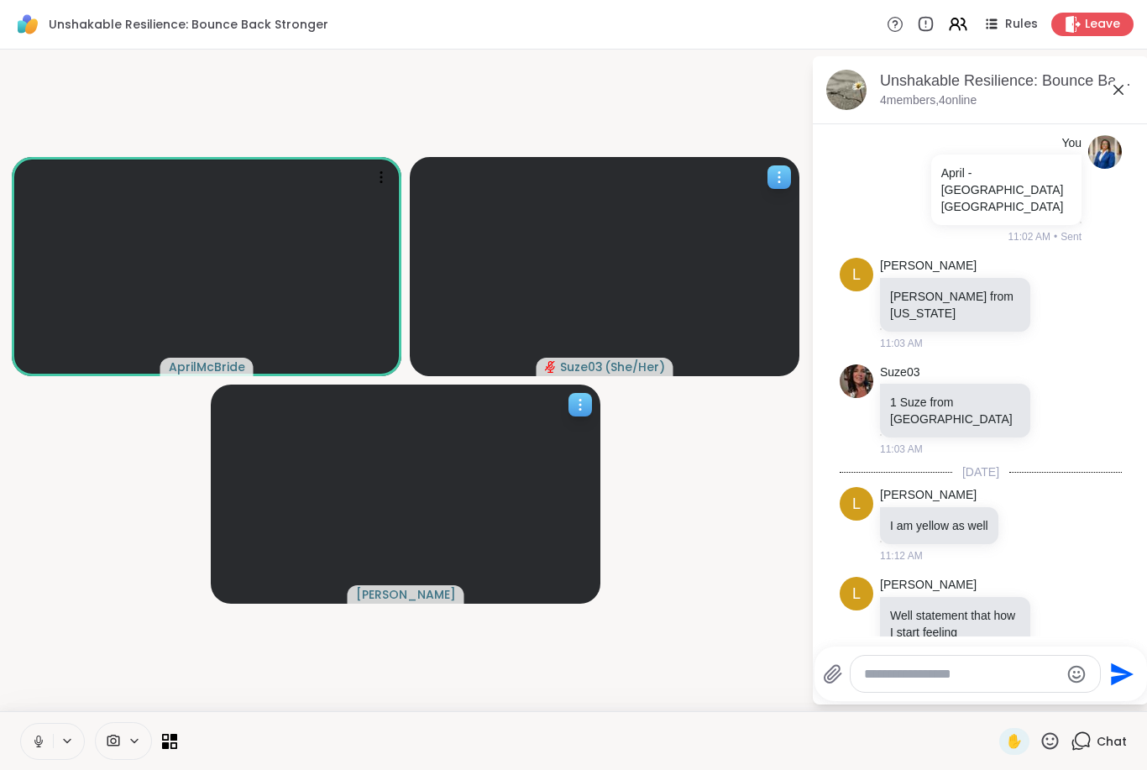
click at [573, 413] on div at bounding box center [580, 405] width 24 height 24
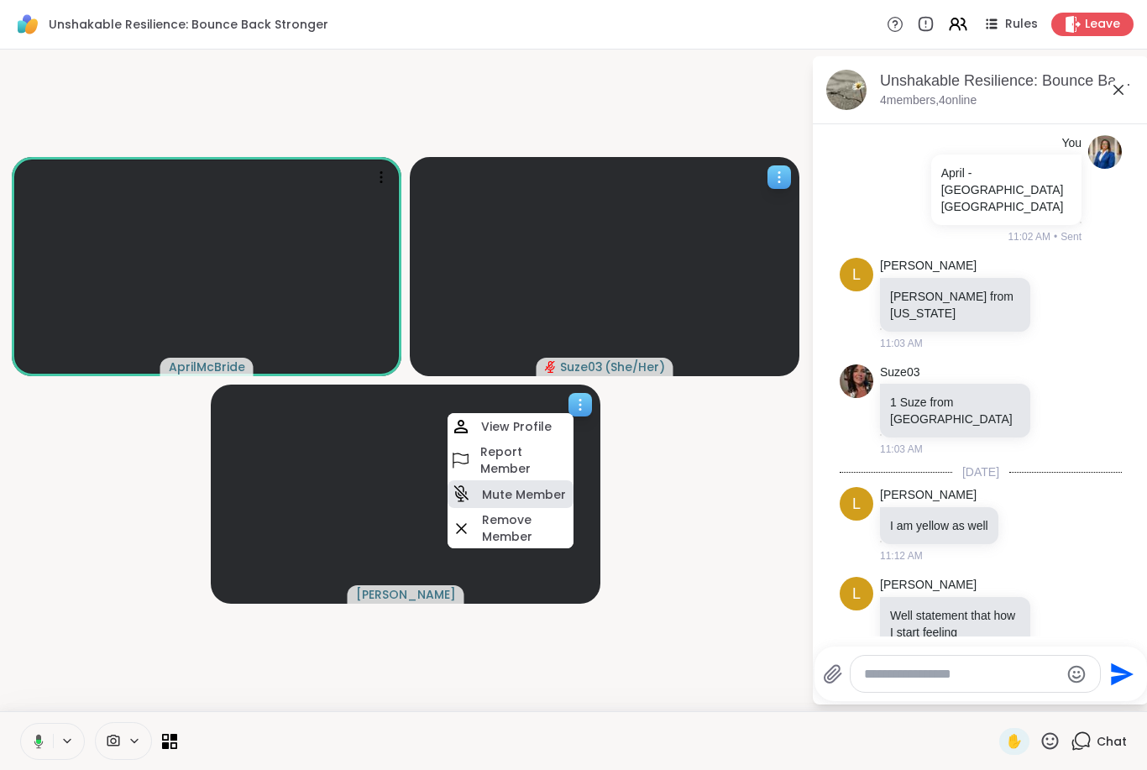
click at [544, 490] on h4 "Mute Member" at bounding box center [524, 494] width 84 height 17
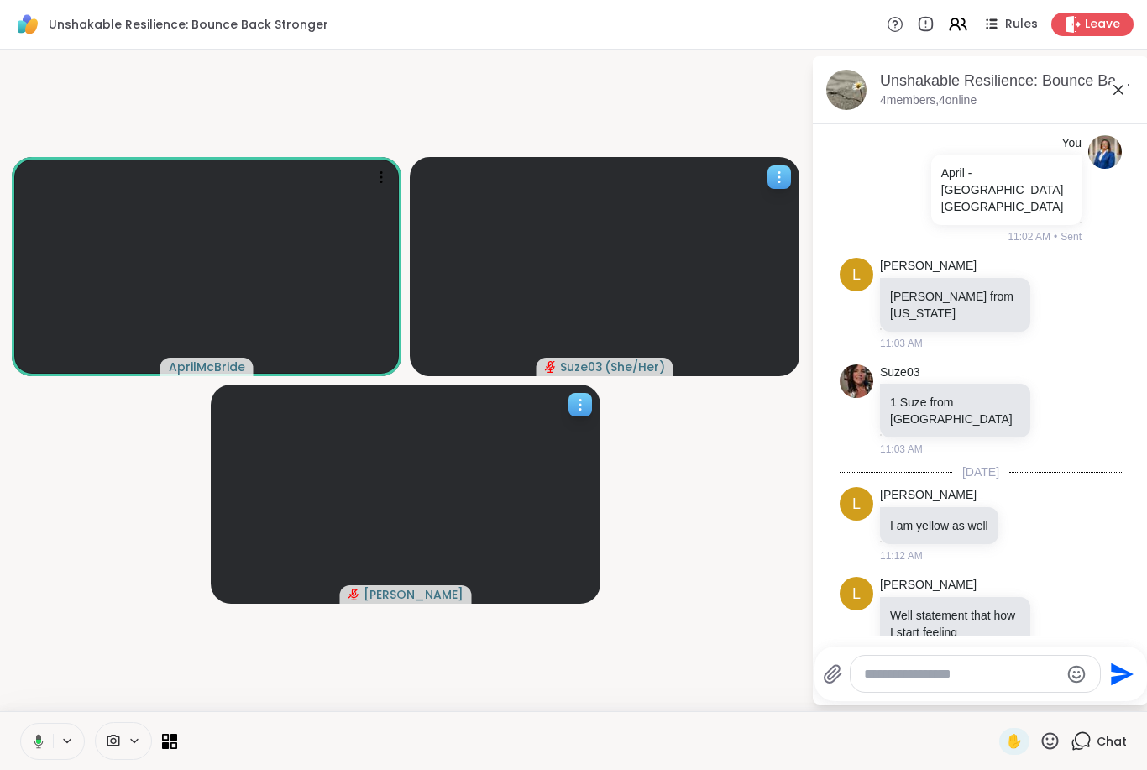
click at [783, 181] on icon at bounding box center [779, 177] width 17 height 17
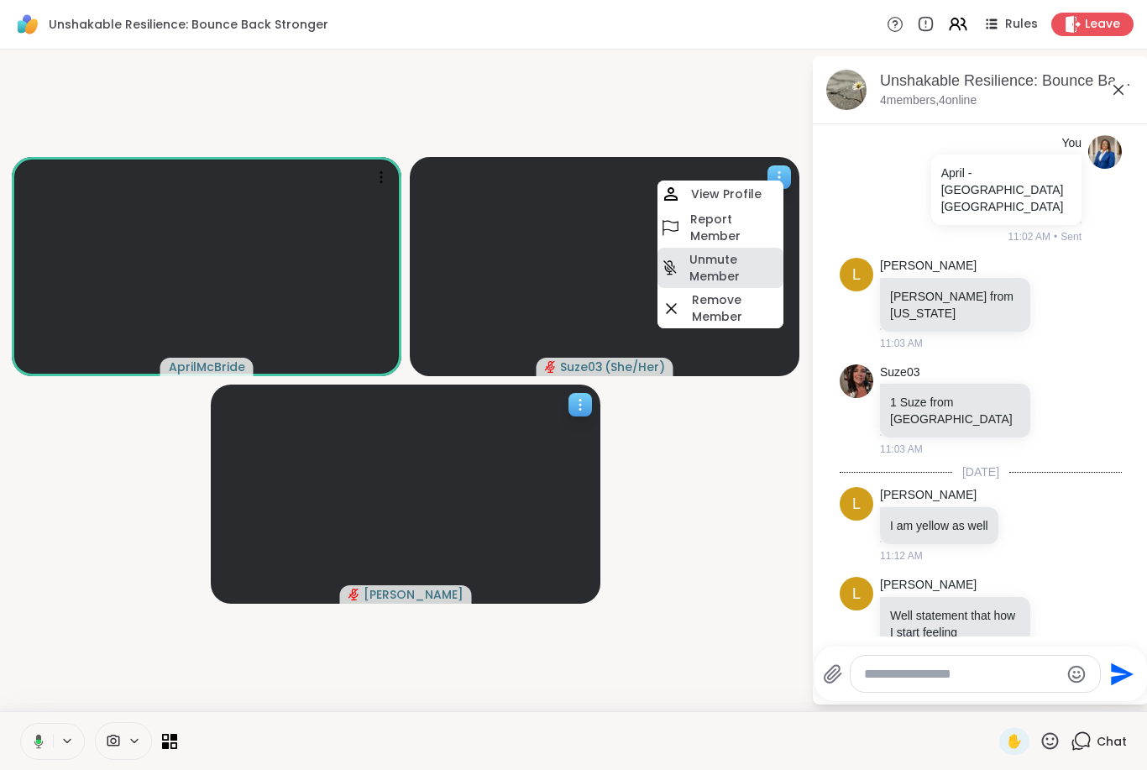
click at [743, 269] on h4 "Unmute Member" at bounding box center [734, 268] width 91 height 34
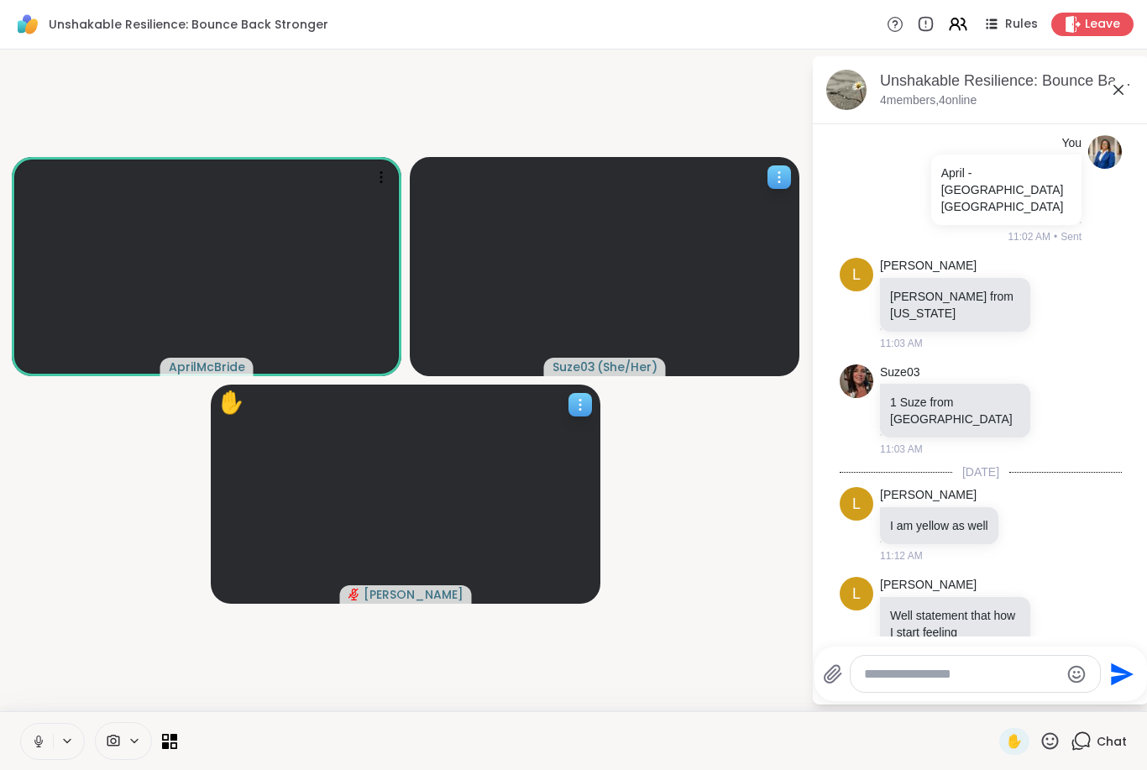
click at [772, 178] on icon at bounding box center [779, 177] width 17 height 17
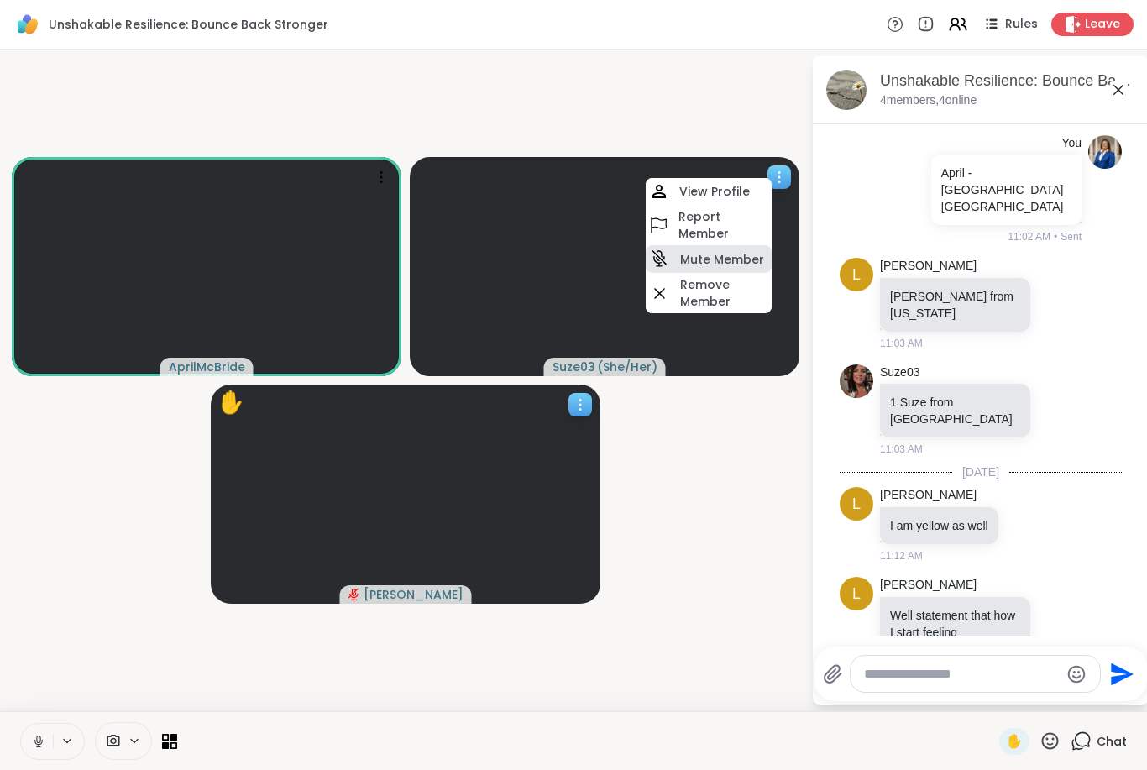
click at [726, 262] on h4 "Mute Member" at bounding box center [722, 259] width 84 height 17
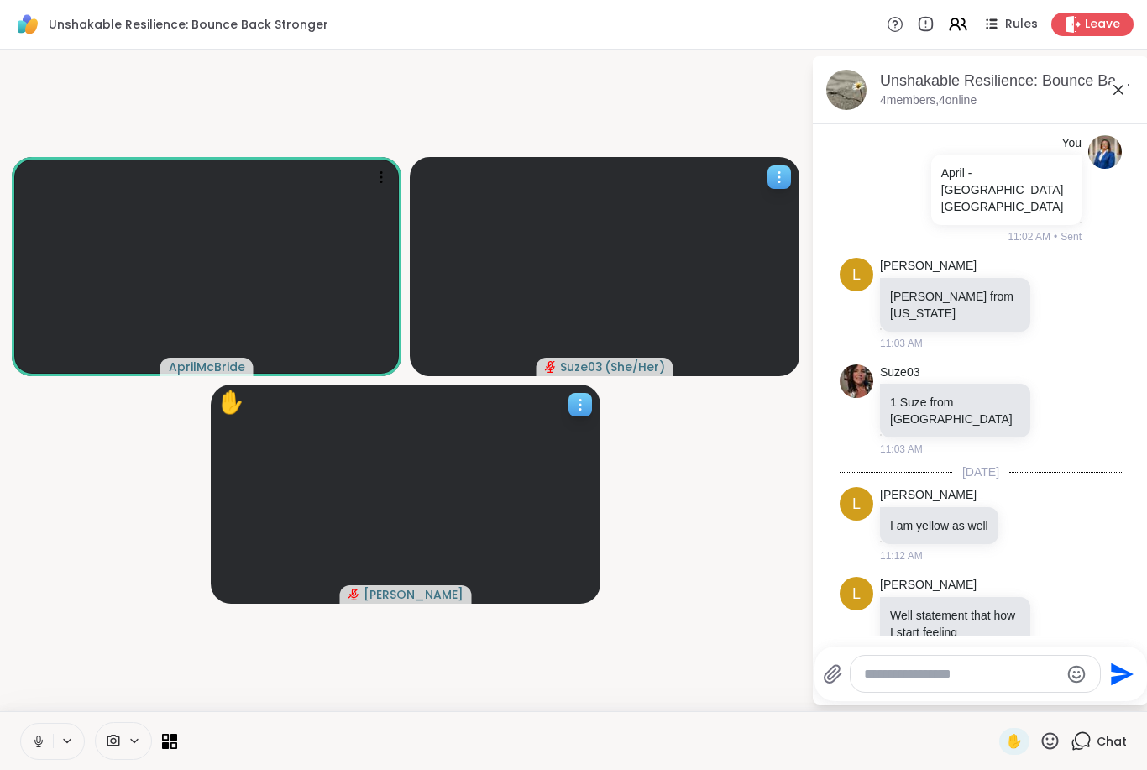
click at [573, 403] on icon at bounding box center [580, 404] width 17 height 17
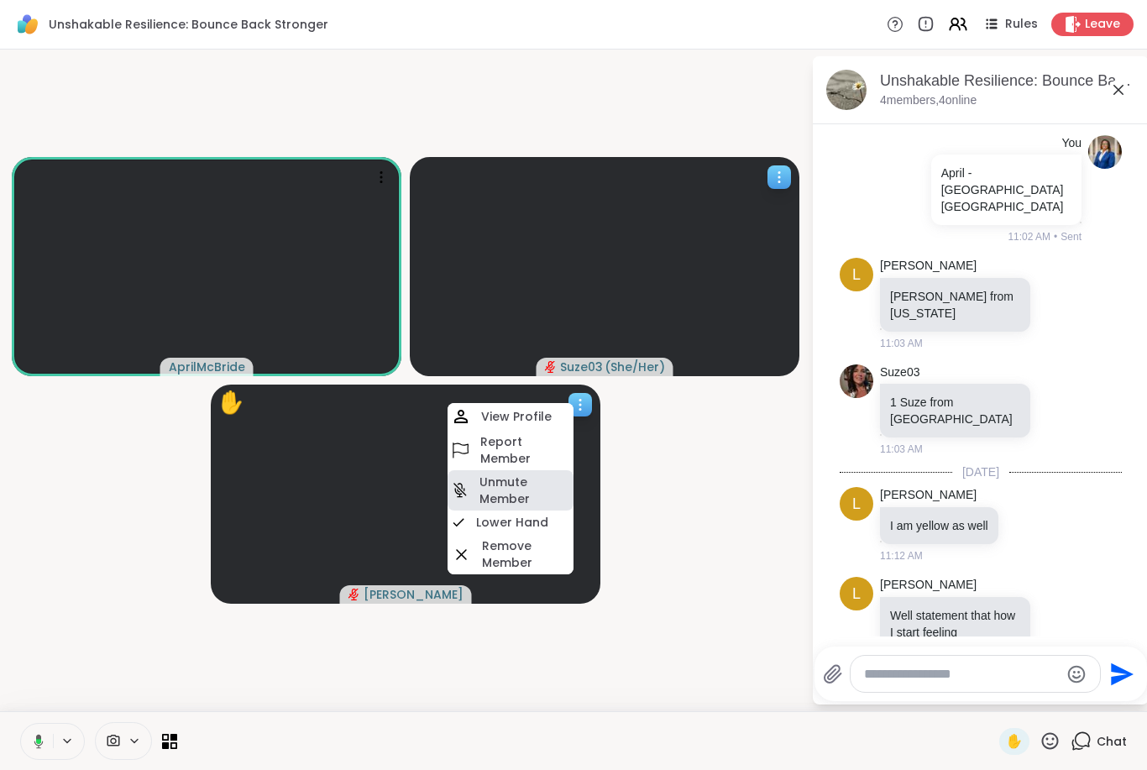
click at [519, 495] on h4 "Unmute Member" at bounding box center [524, 491] width 91 height 34
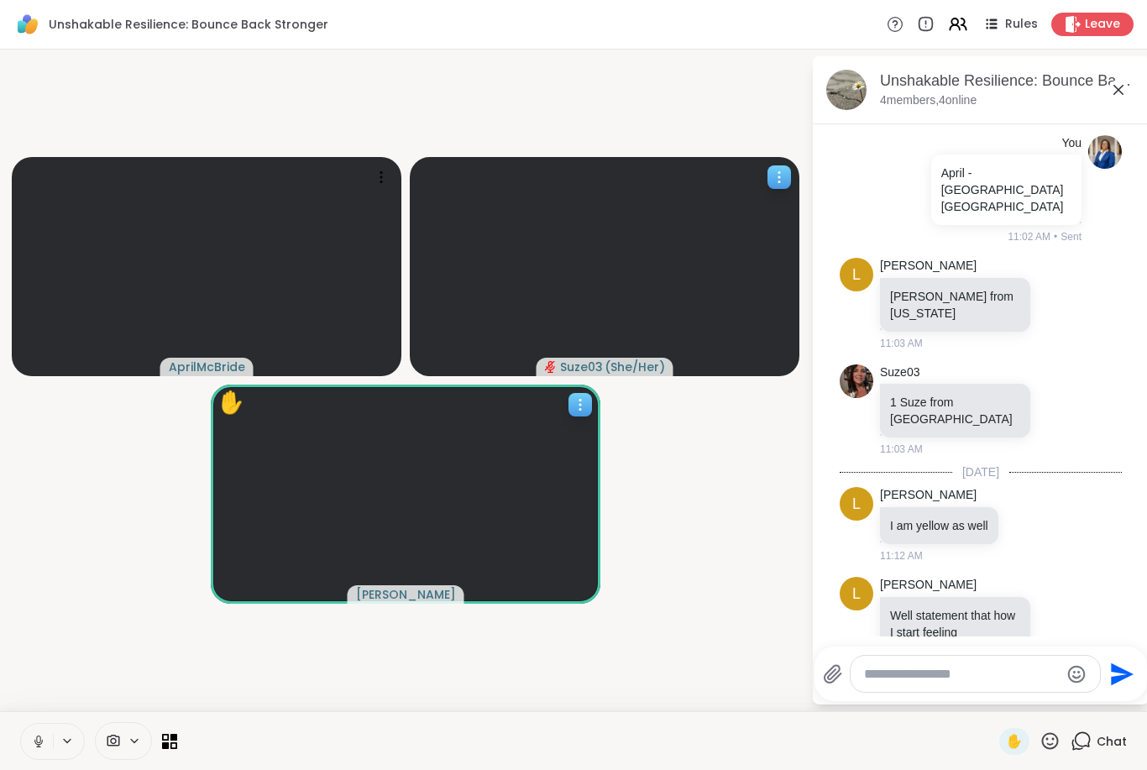
click at [574, 401] on icon at bounding box center [580, 404] width 17 height 17
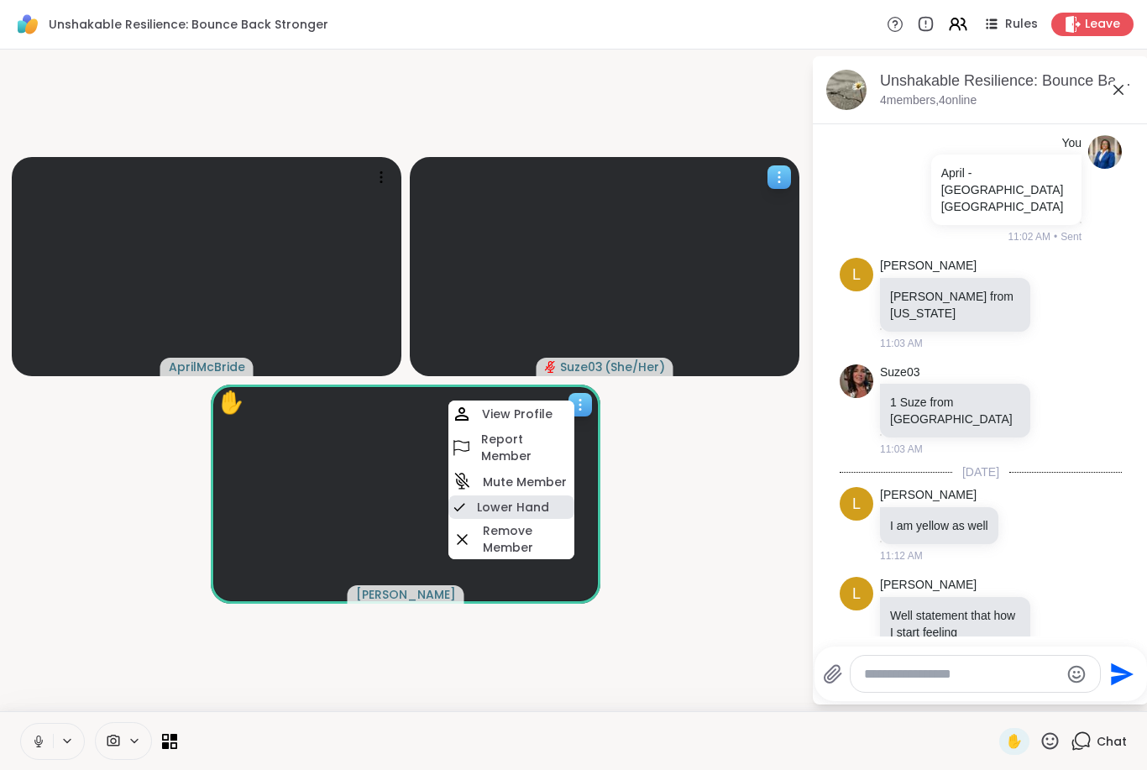
click at [546, 510] on h4 "Lower Hand" at bounding box center [513, 507] width 72 height 17
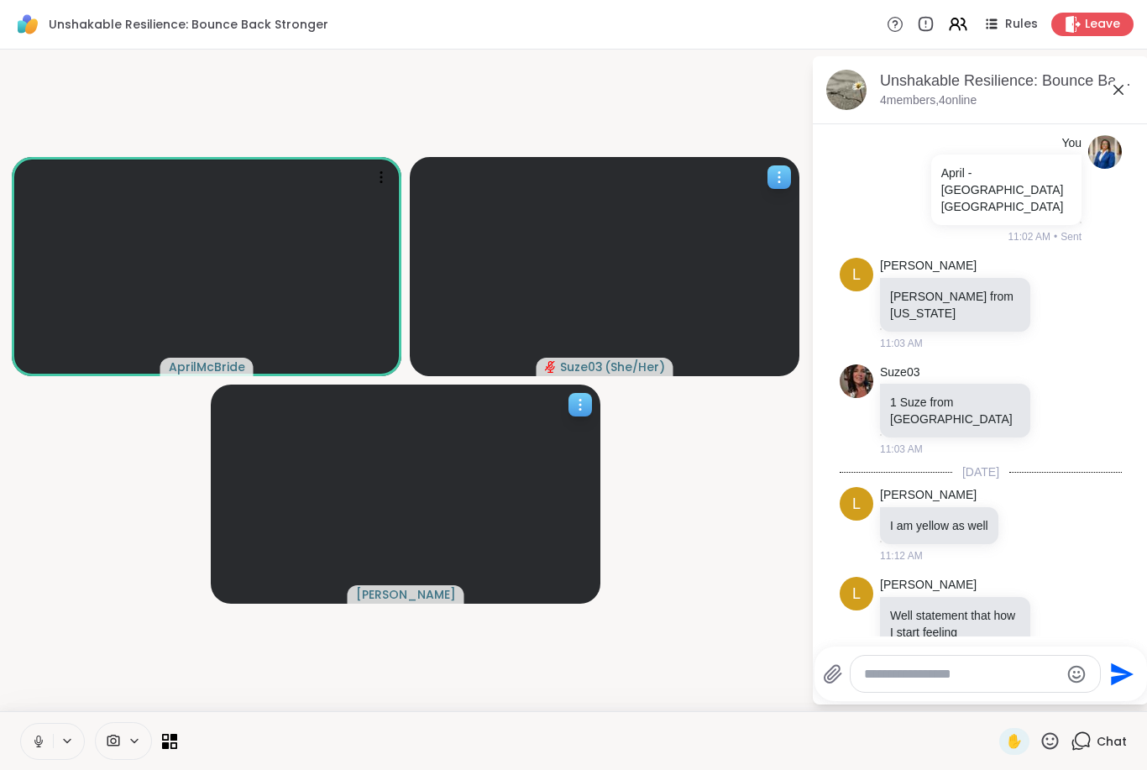
click at [775, 179] on icon at bounding box center [779, 177] width 17 height 17
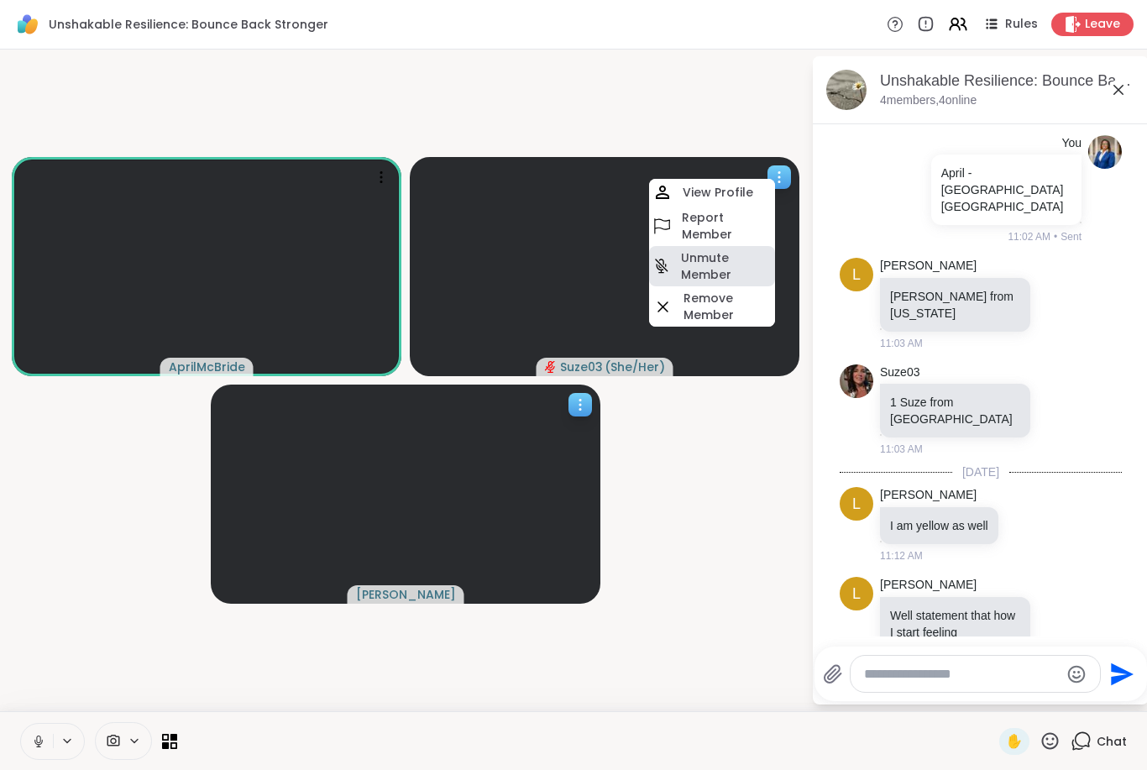
click at [722, 264] on h4 "Unmute Member" at bounding box center [726, 266] width 91 height 34
